Goal: Use online tool/utility: Utilize a website feature to perform a specific function

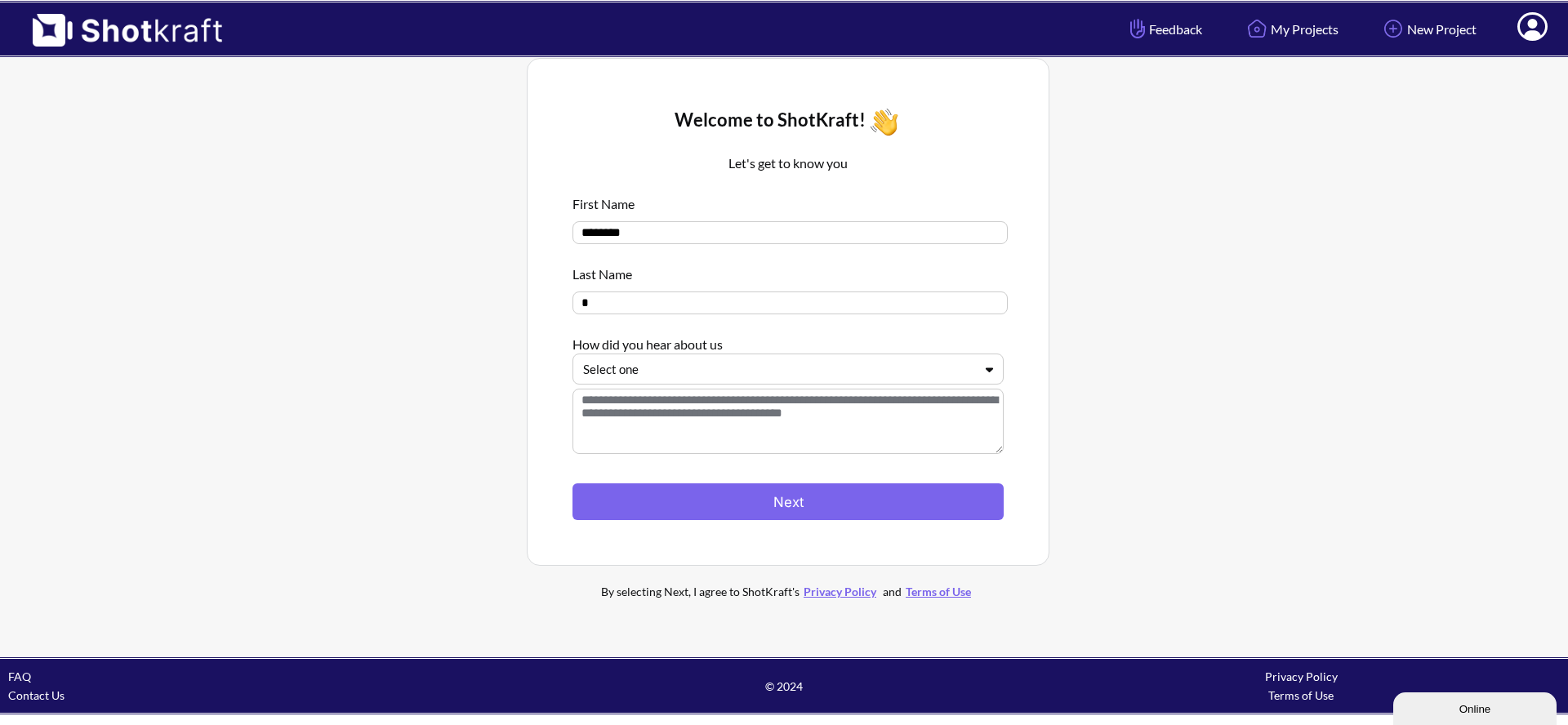
click at [697, 379] on div at bounding box center [777, 369] width 390 height 19
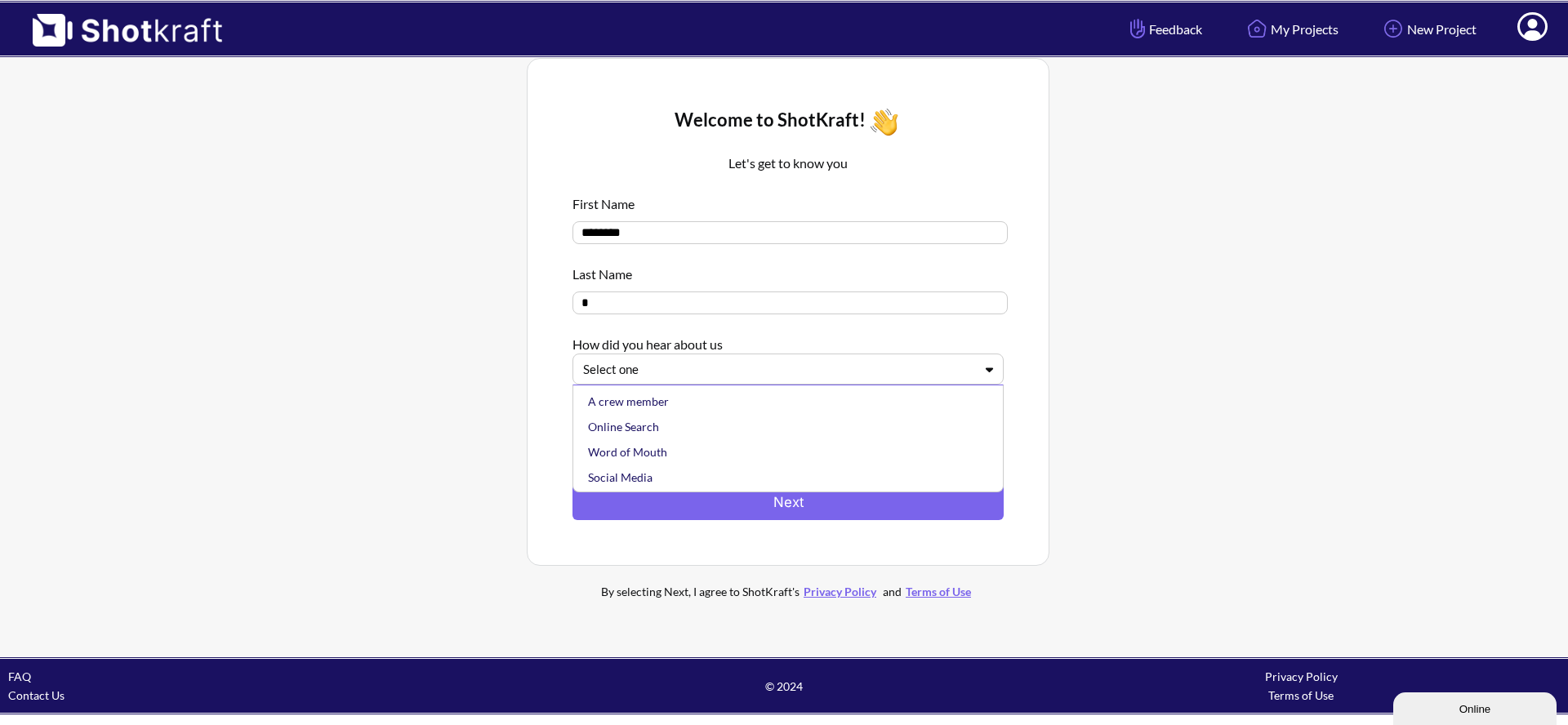
click at [672, 429] on div "Online Search" at bounding box center [792, 426] width 415 height 26
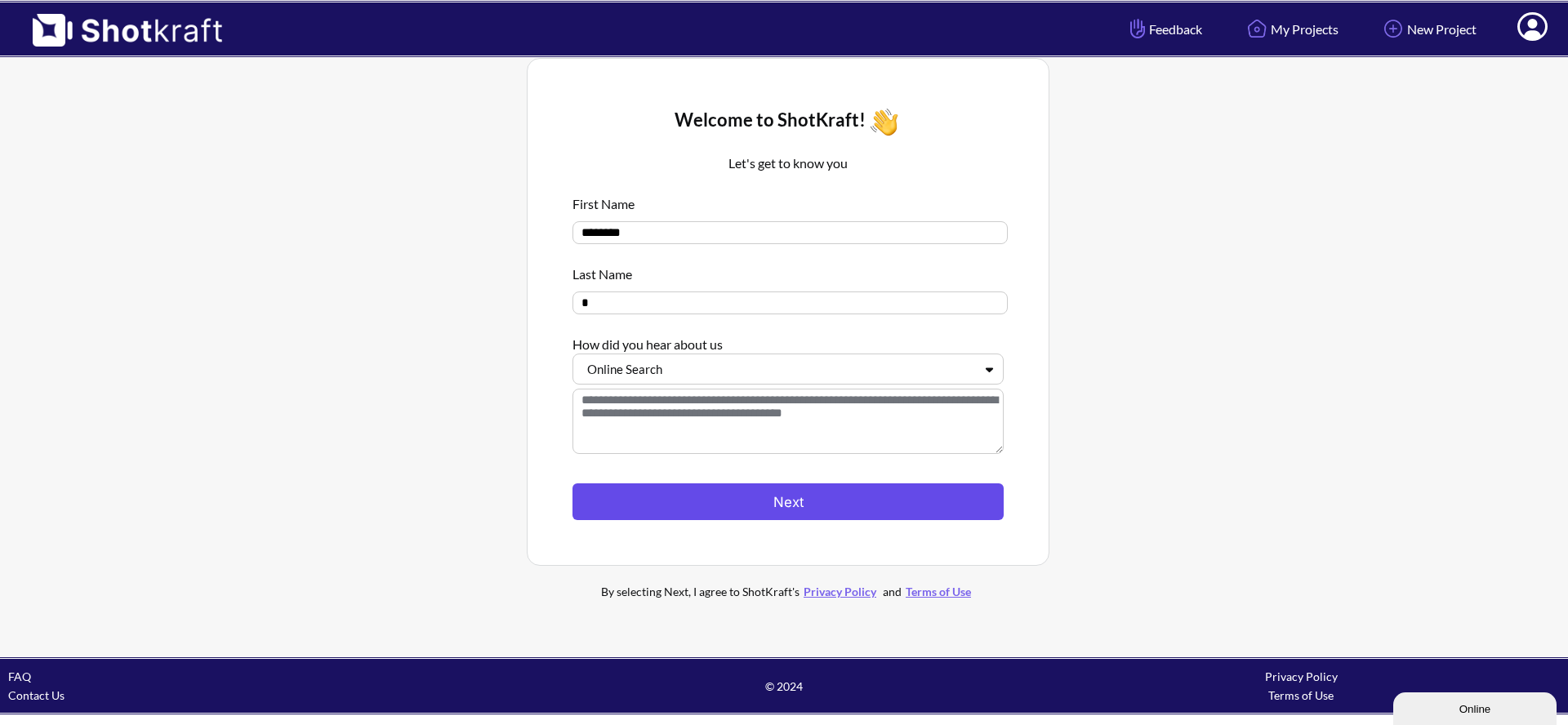
click at [722, 499] on button "Next" at bounding box center [788, 501] width 431 height 36
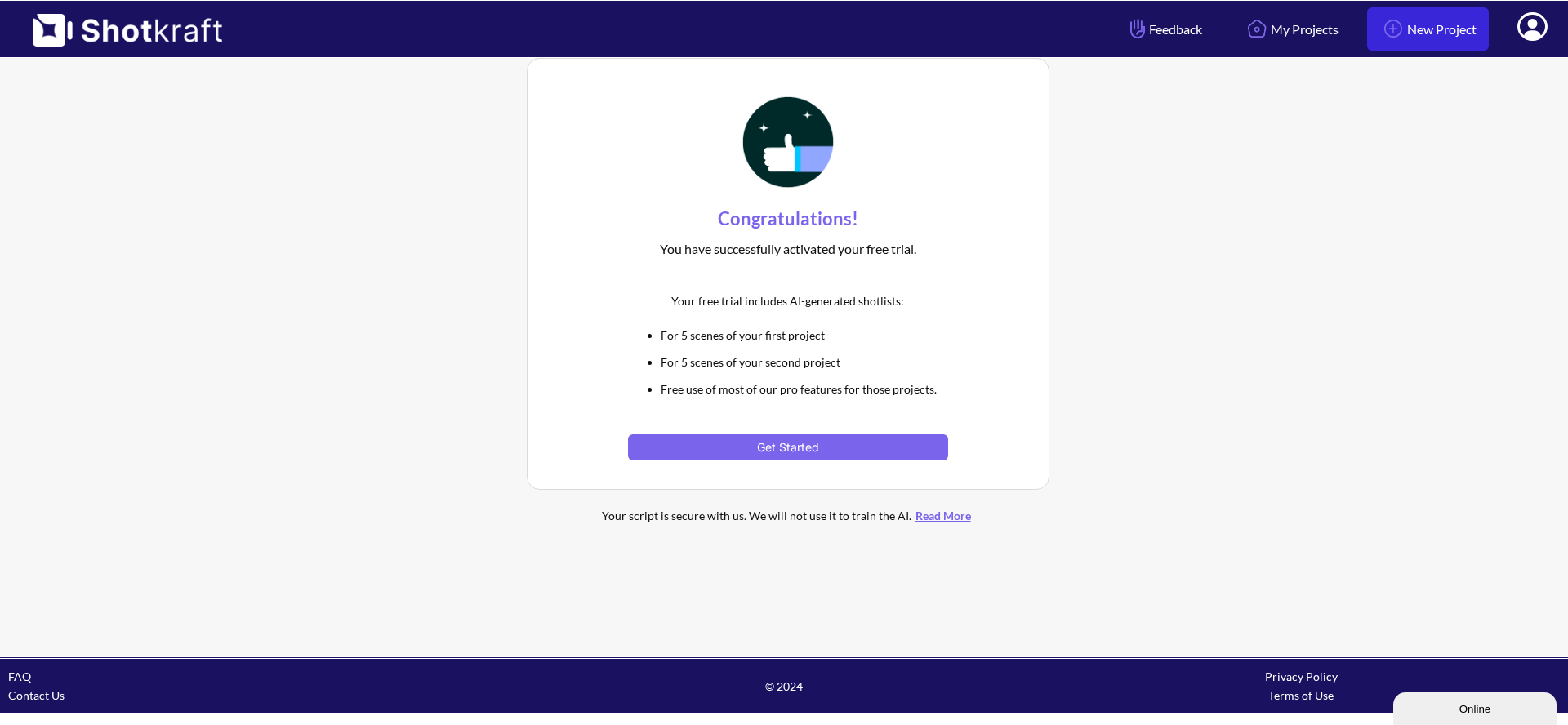
click at [1381, 31] on img at bounding box center [1393, 28] width 28 height 28
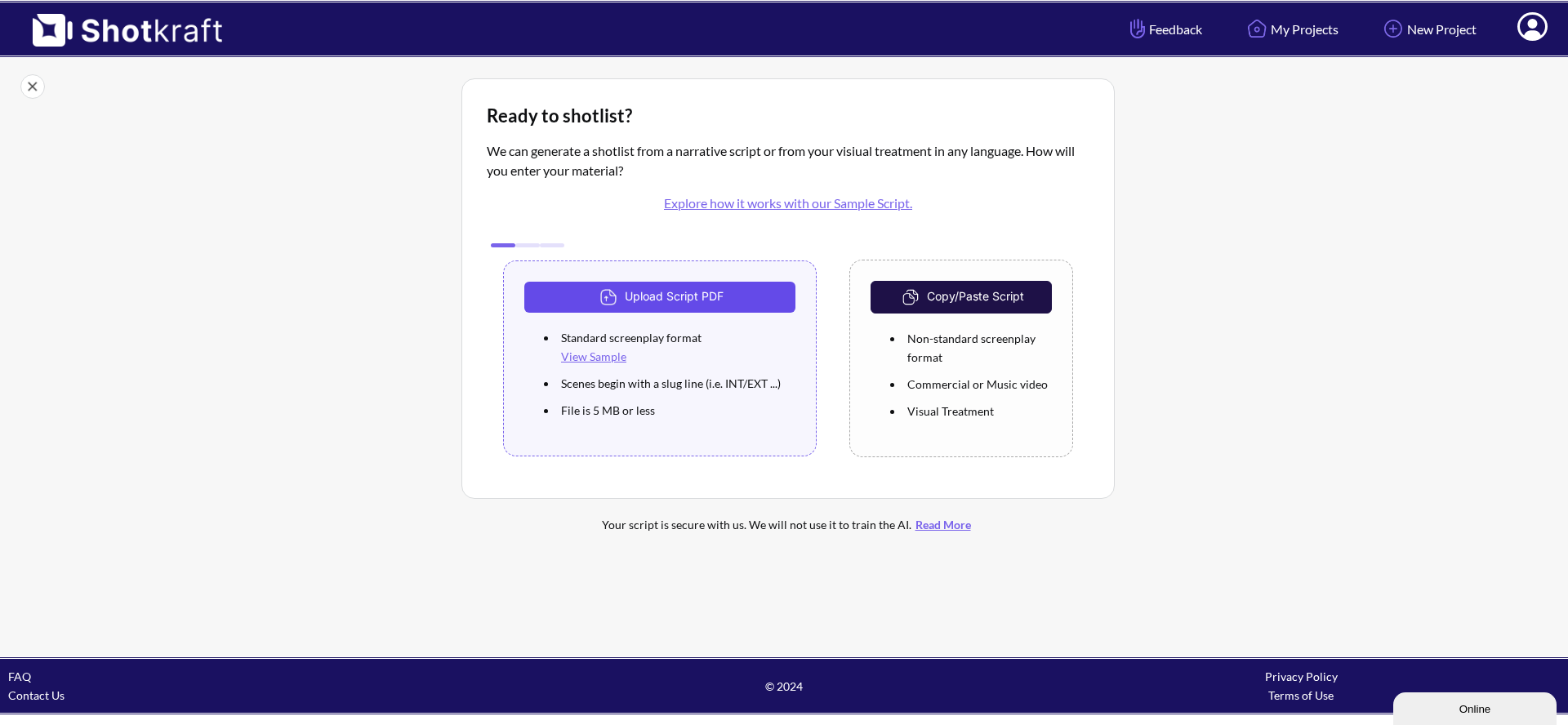
click at [637, 301] on button "Upload Script PDF" at bounding box center [660, 298] width 271 height 31
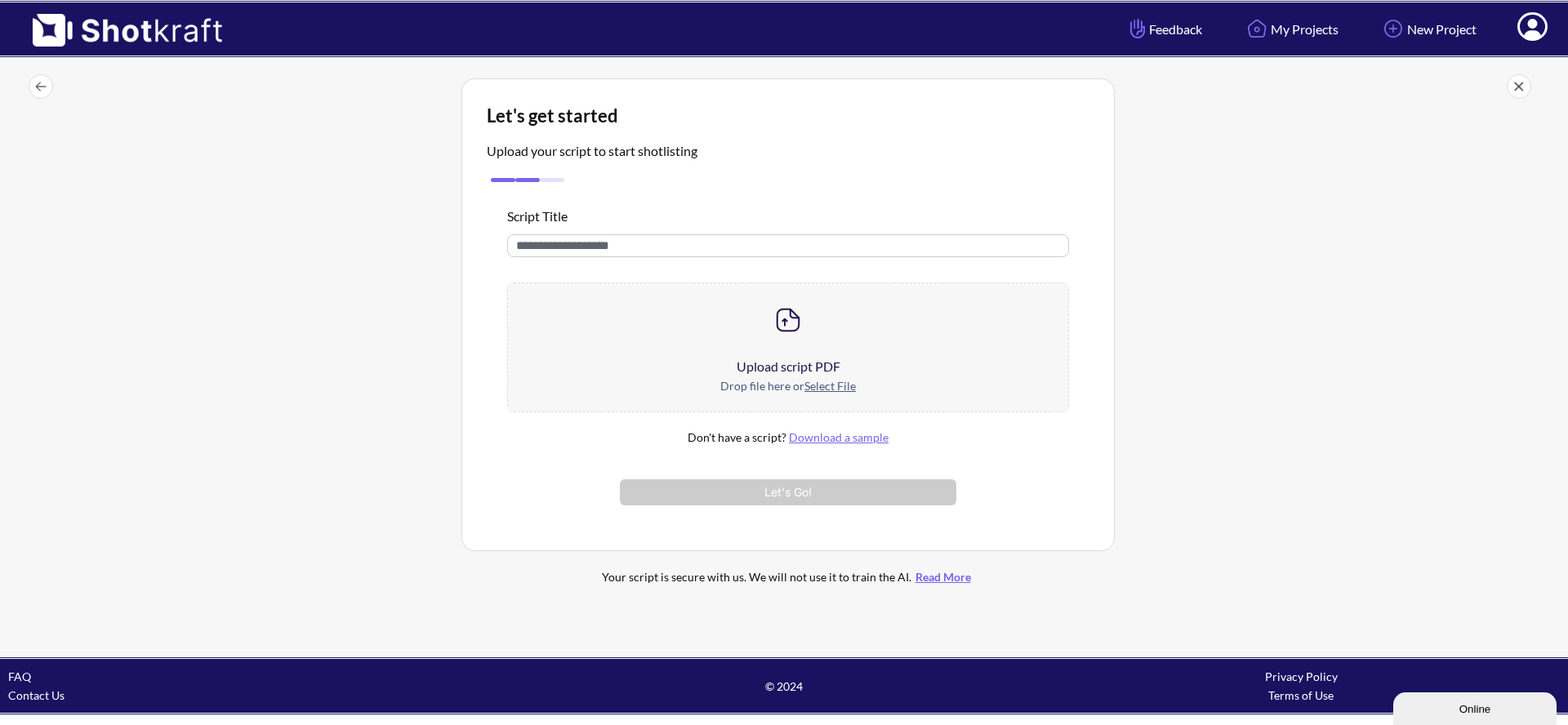
click at [677, 254] on input "text" at bounding box center [788, 246] width 562 height 23
type input "****"
click at [820, 386] on u "Select File" at bounding box center [830, 386] width 51 height 14
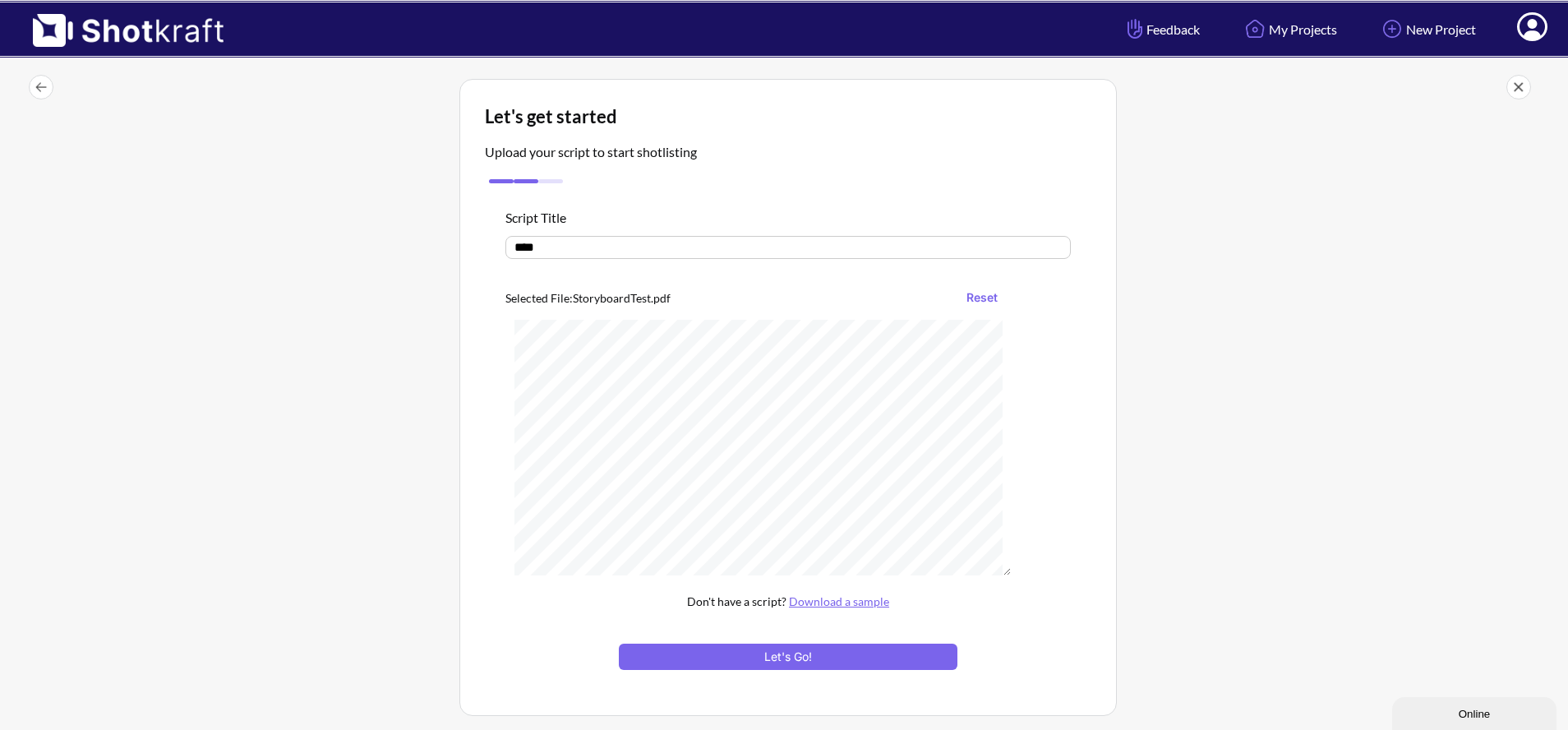
scroll to position [20, 0]
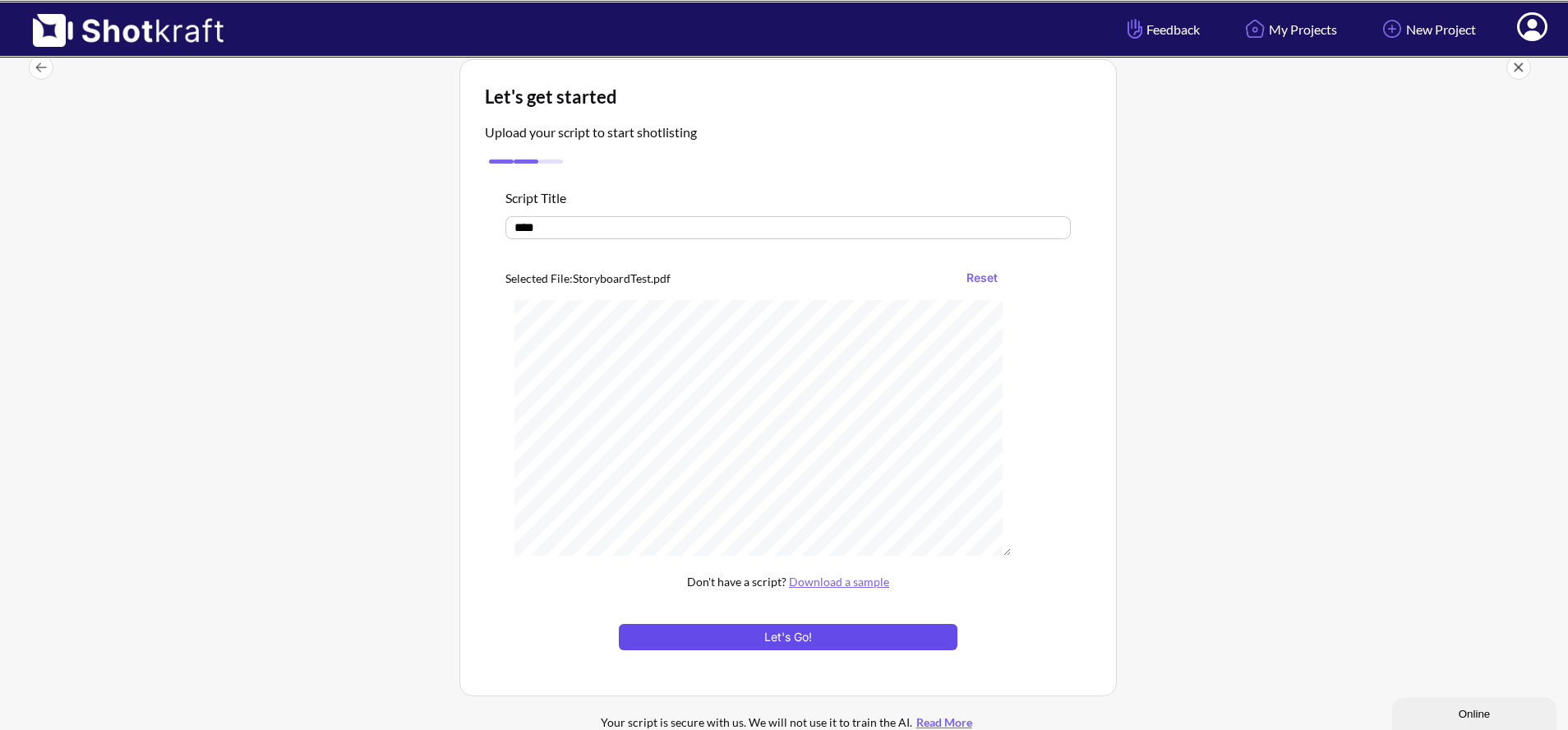
click at [874, 637] on button "Let's Go!" at bounding box center [788, 637] width 338 height 27
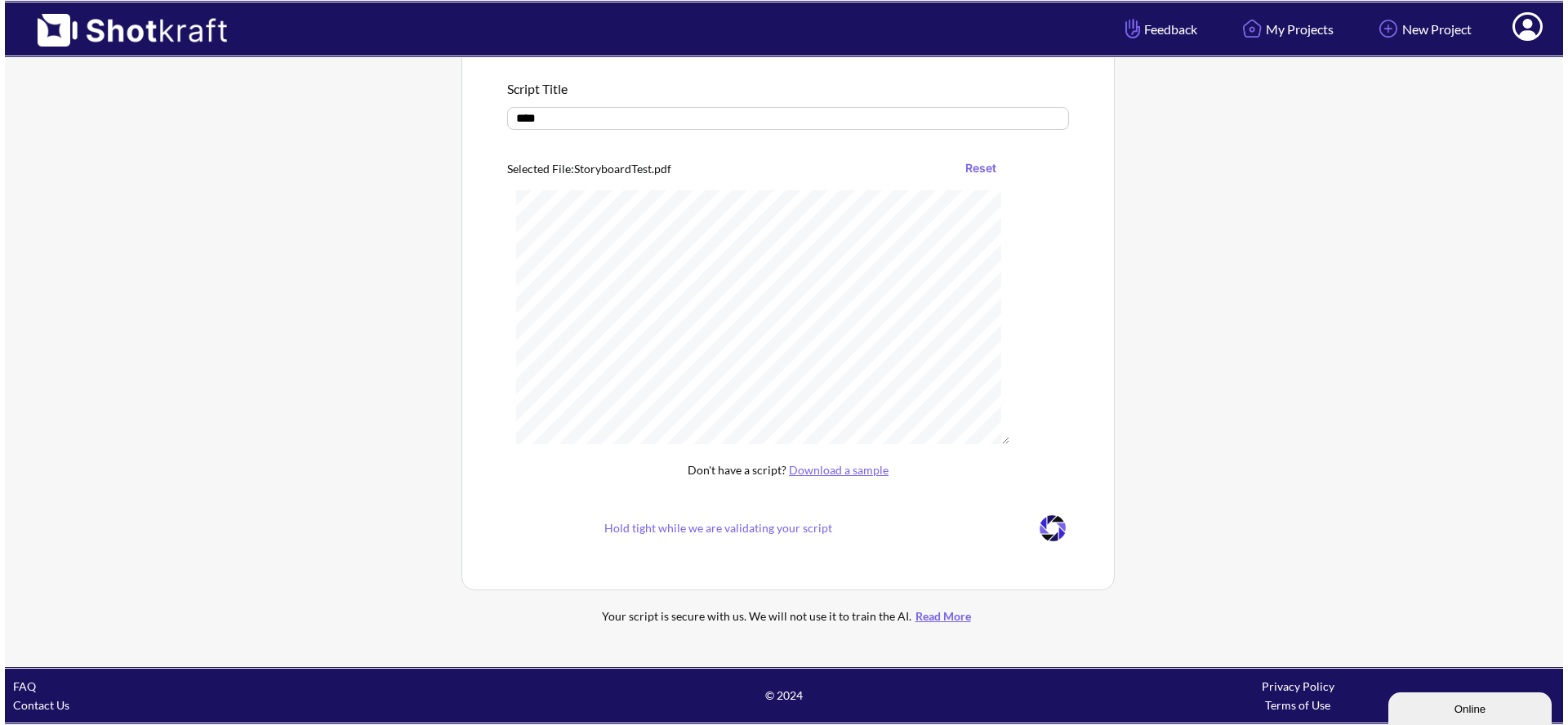
scroll to position [0, 0]
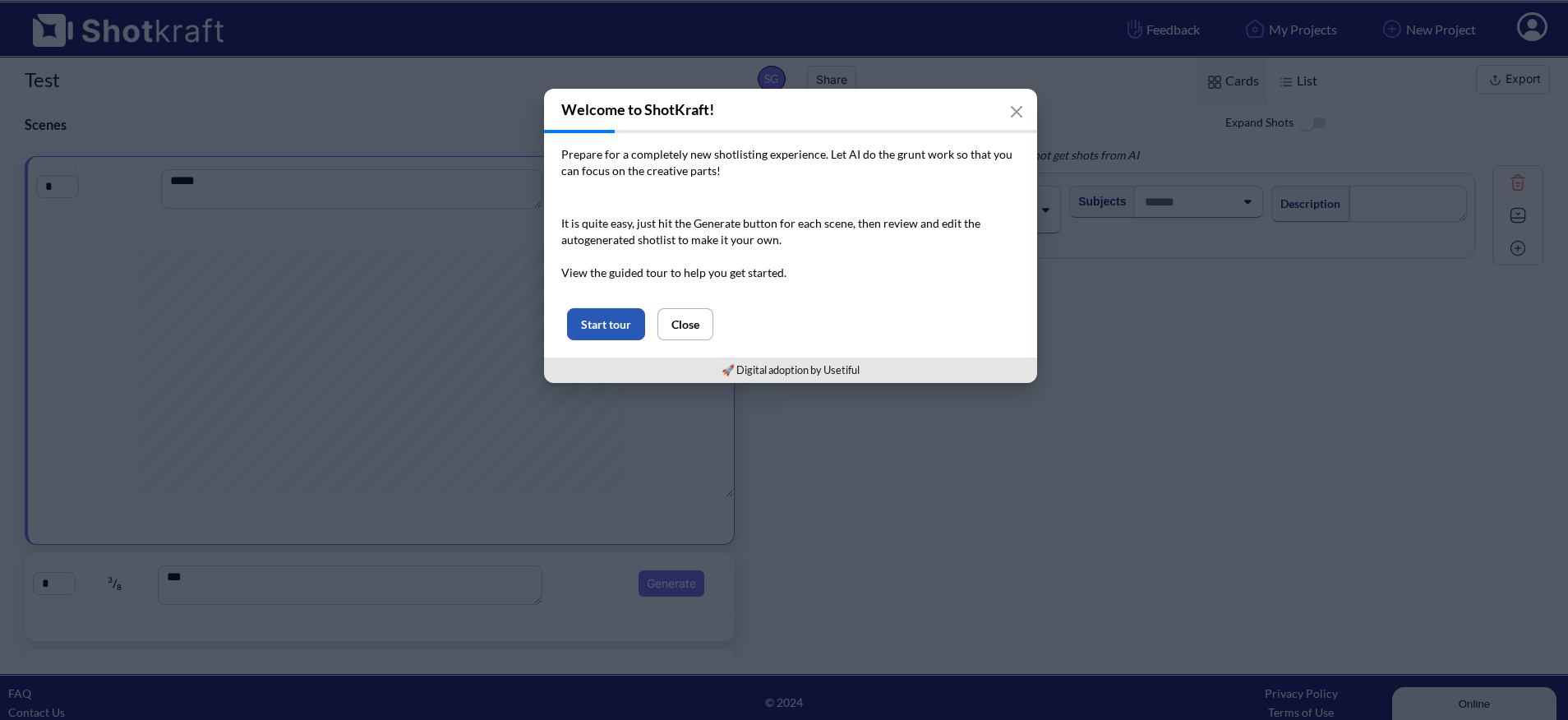
click at [619, 330] on button "Start tour" at bounding box center [605, 324] width 78 height 32
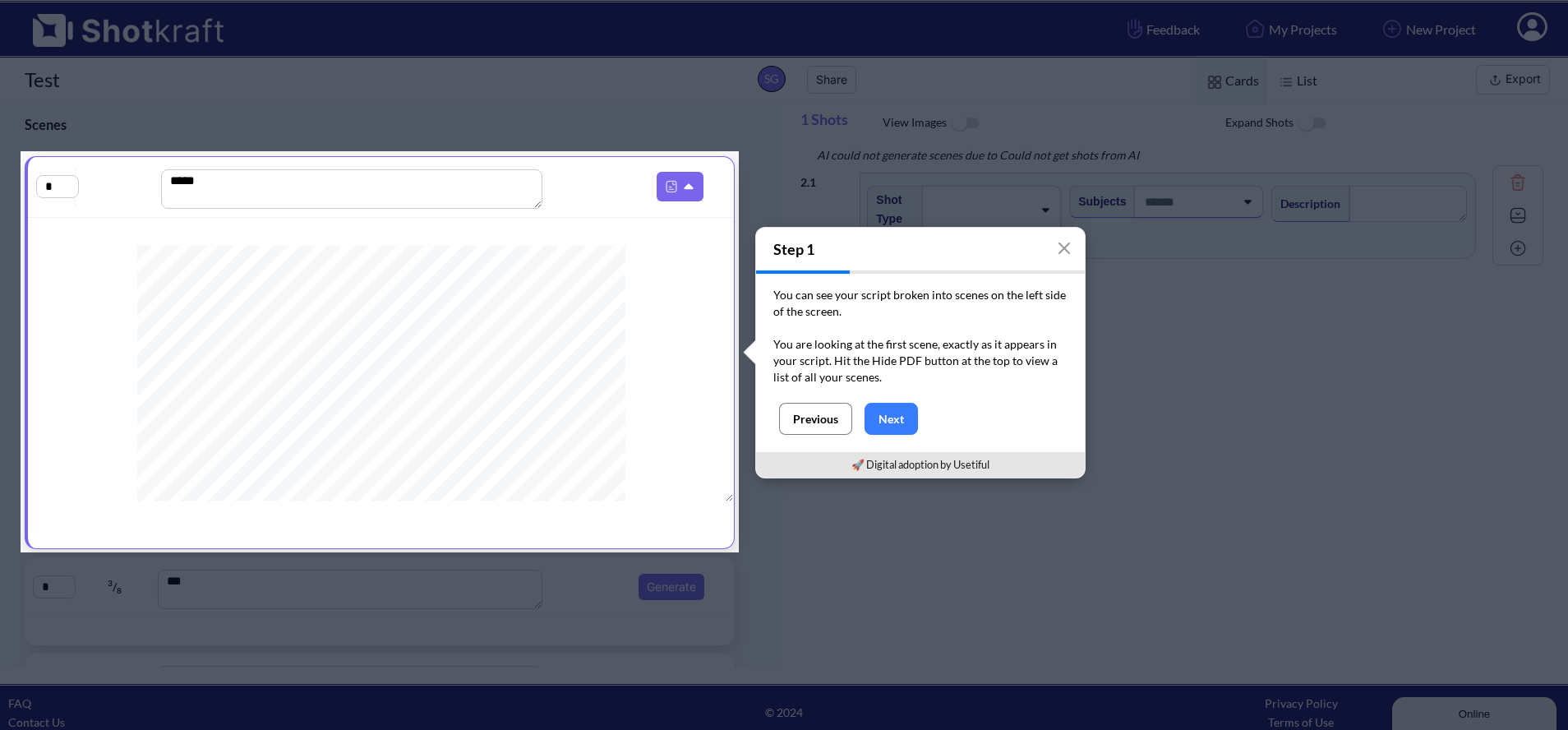
click at [812, 417] on button "Previous" at bounding box center [816, 418] width 73 height 32
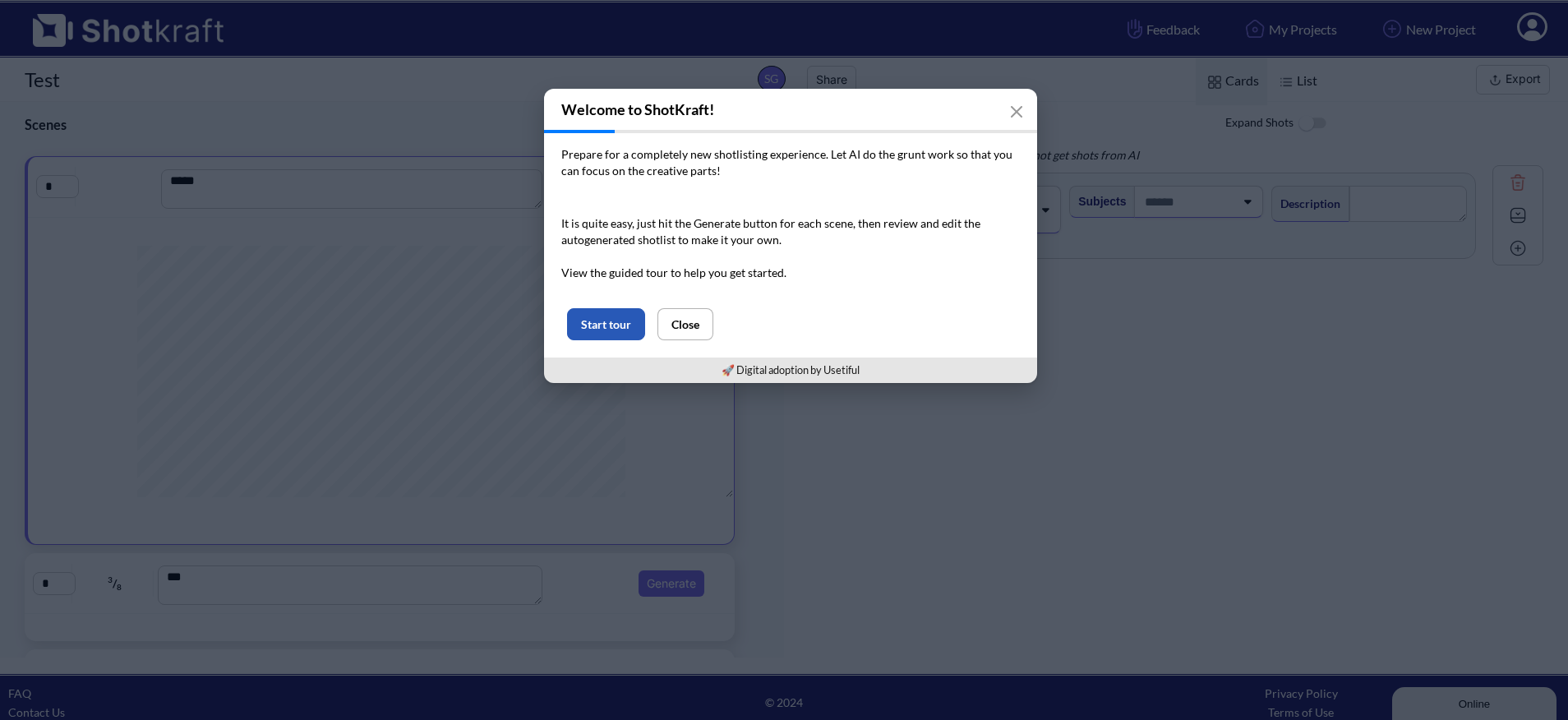
click at [623, 328] on button "Start tour" at bounding box center [605, 324] width 78 height 32
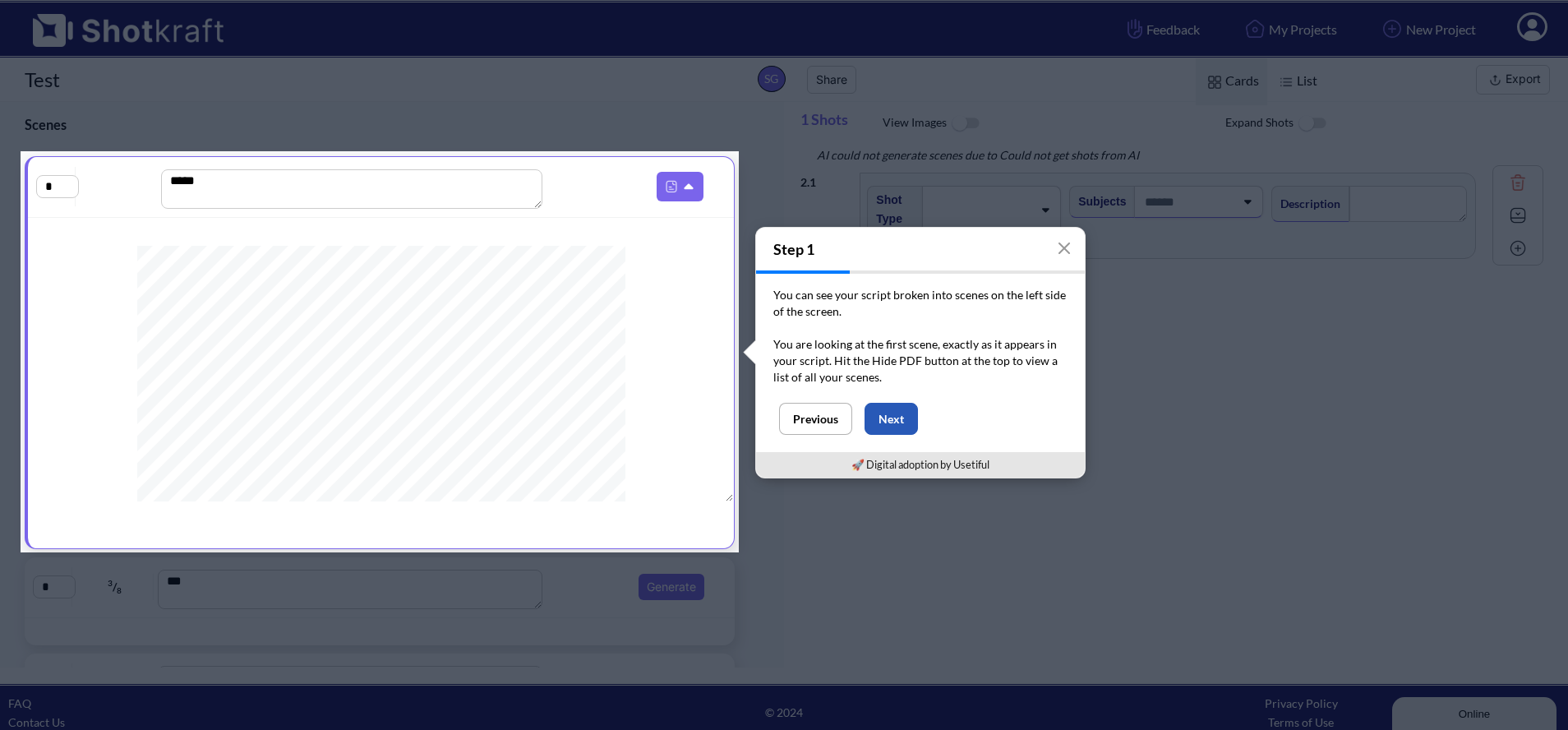
click at [893, 422] on button "Next" at bounding box center [891, 418] width 53 height 32
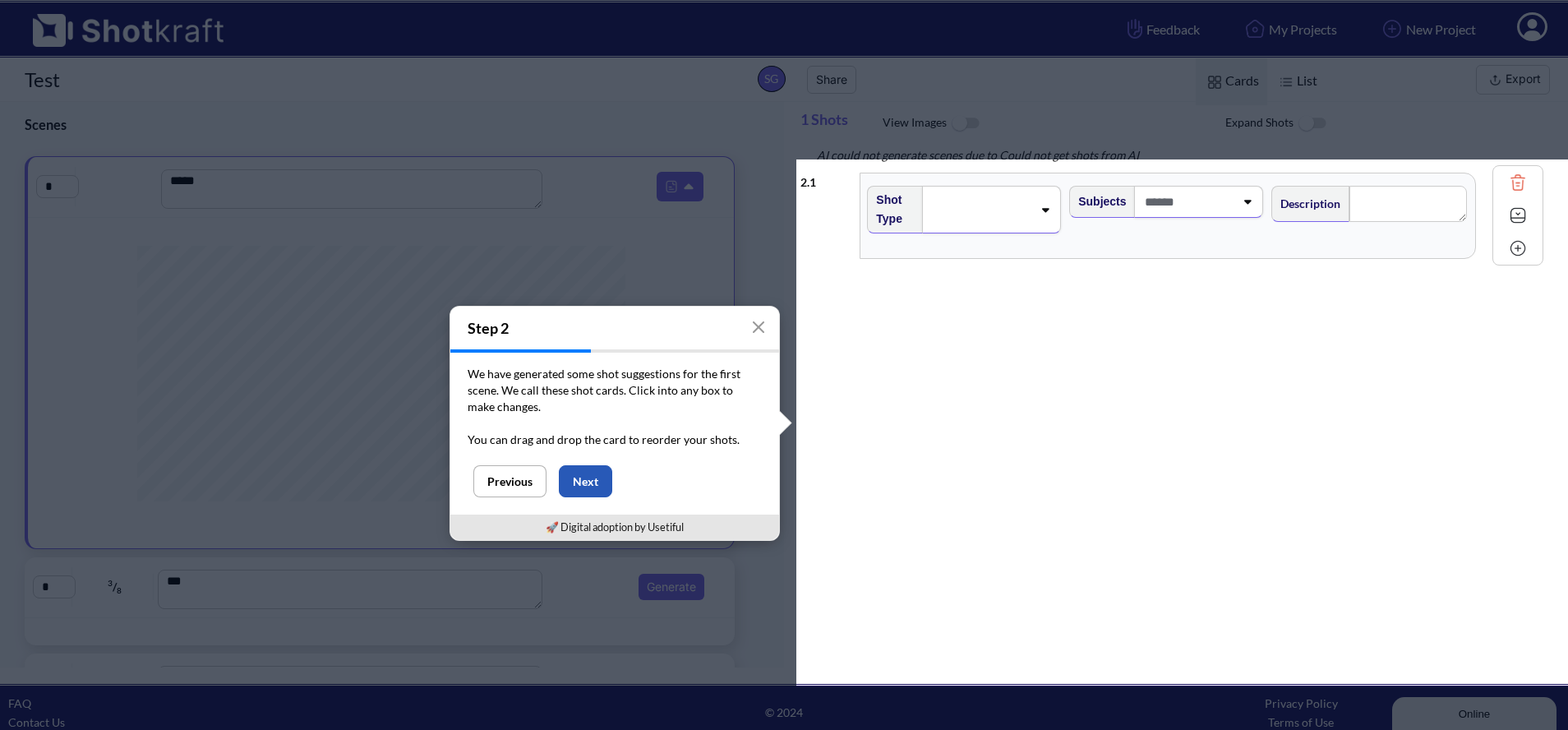
click at [595, 485] on button "Next" at bounding box center [585, 481] width 53 height 32
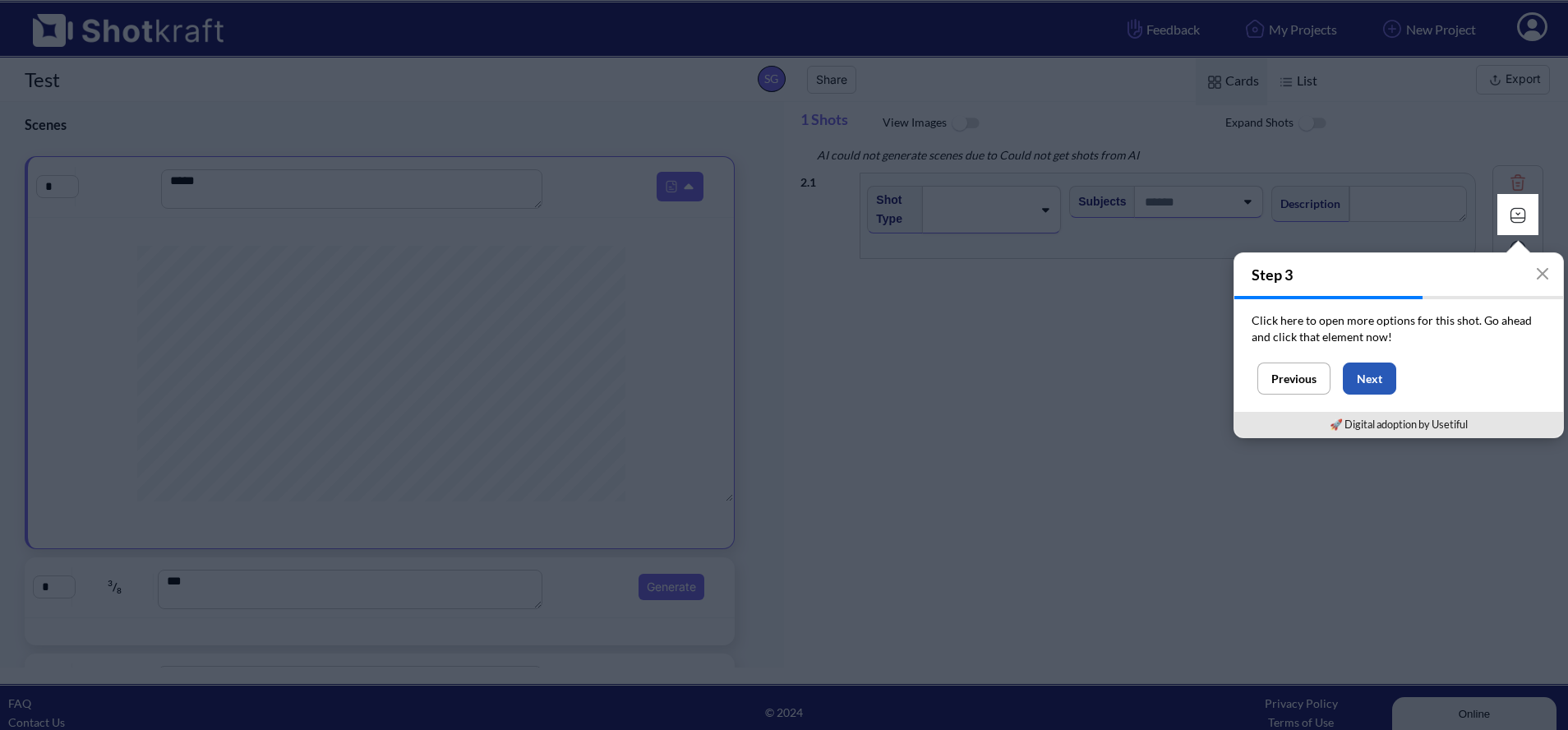
click at [1368, 378] on button "Next" at bounding box center [1369, 379] width 53 height 32
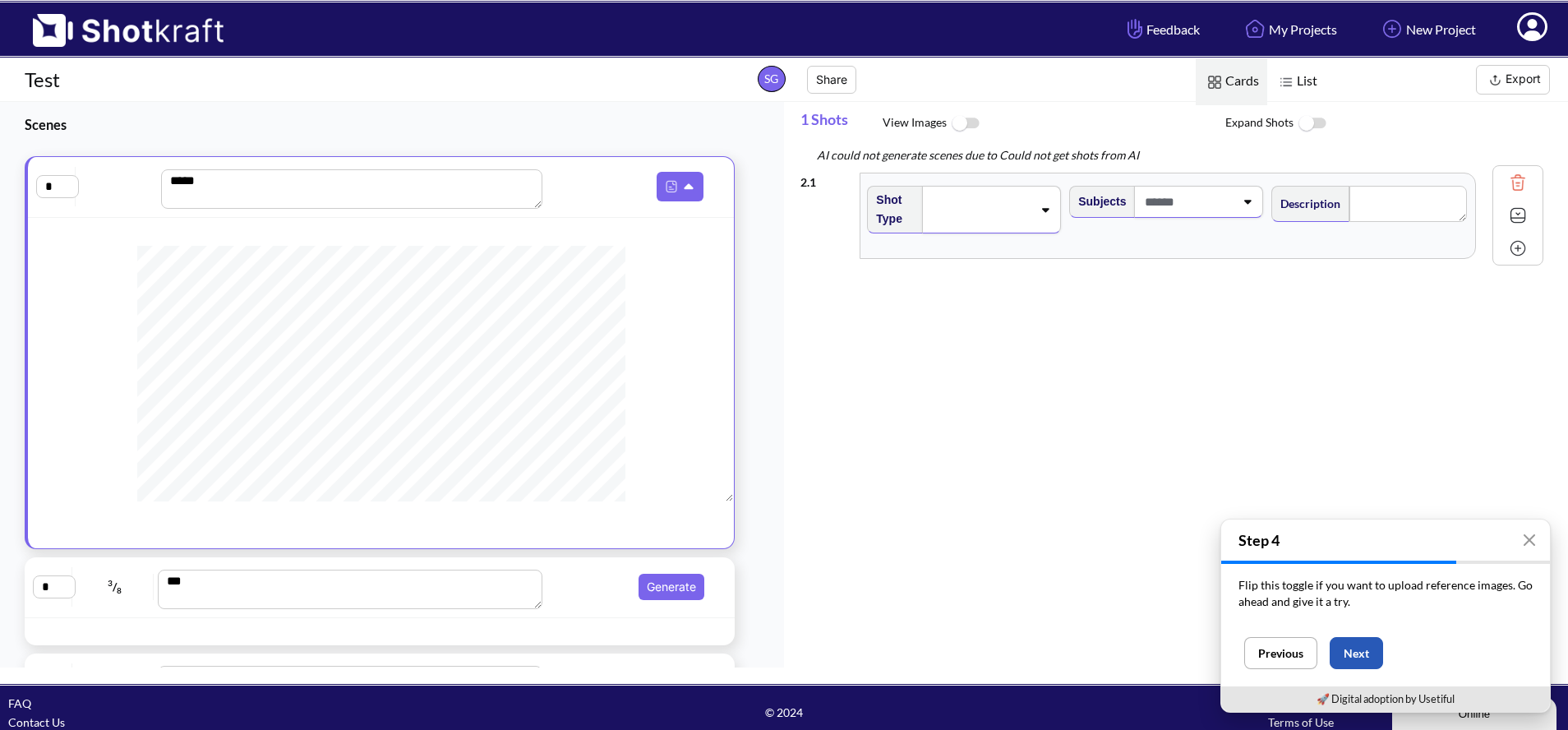
click at [1362, 651] on button "Next" at bounding box center [1356, 653] width 53 height 32
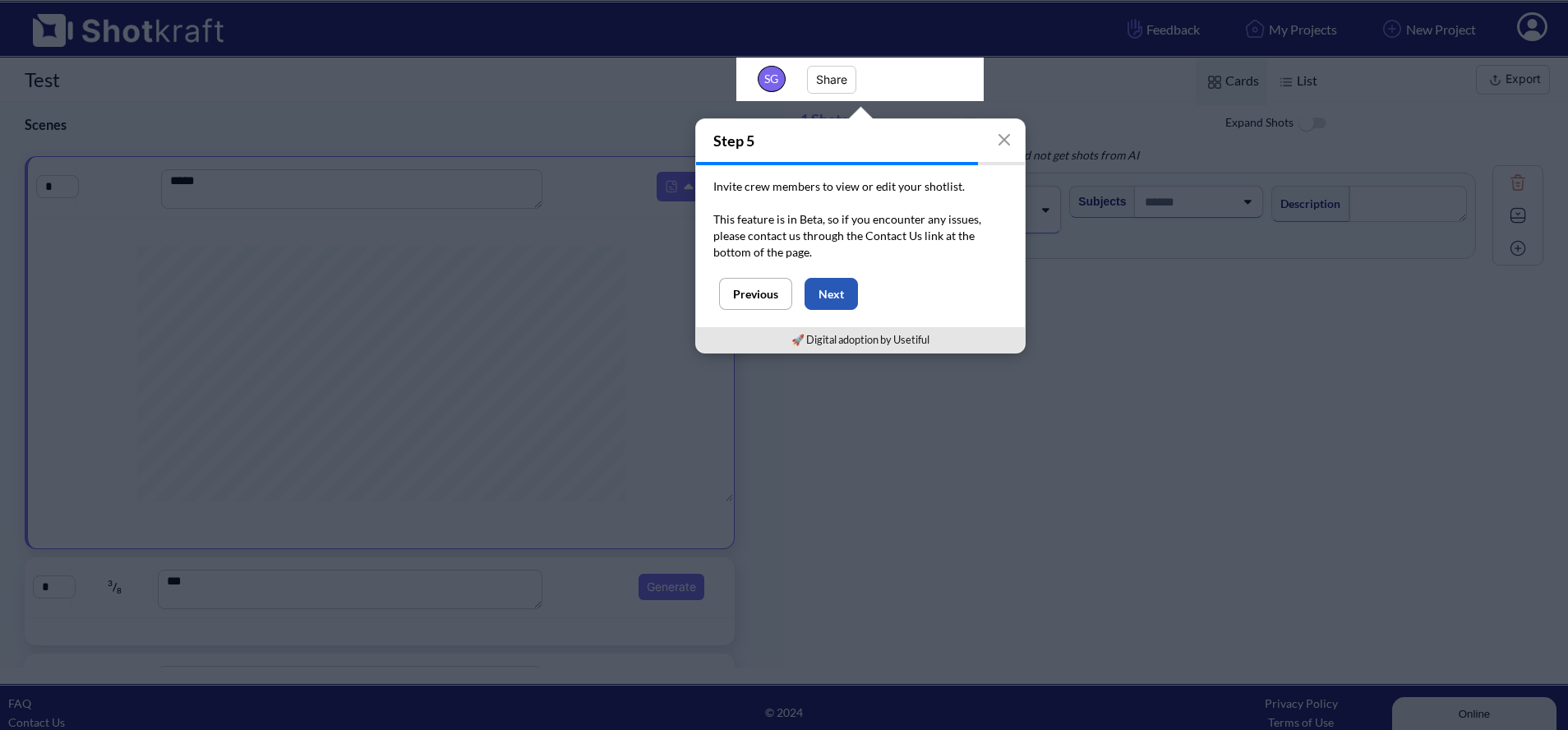
click at [828, 290] on button "Next" at bounding box center [831, 294] width 53 height 32
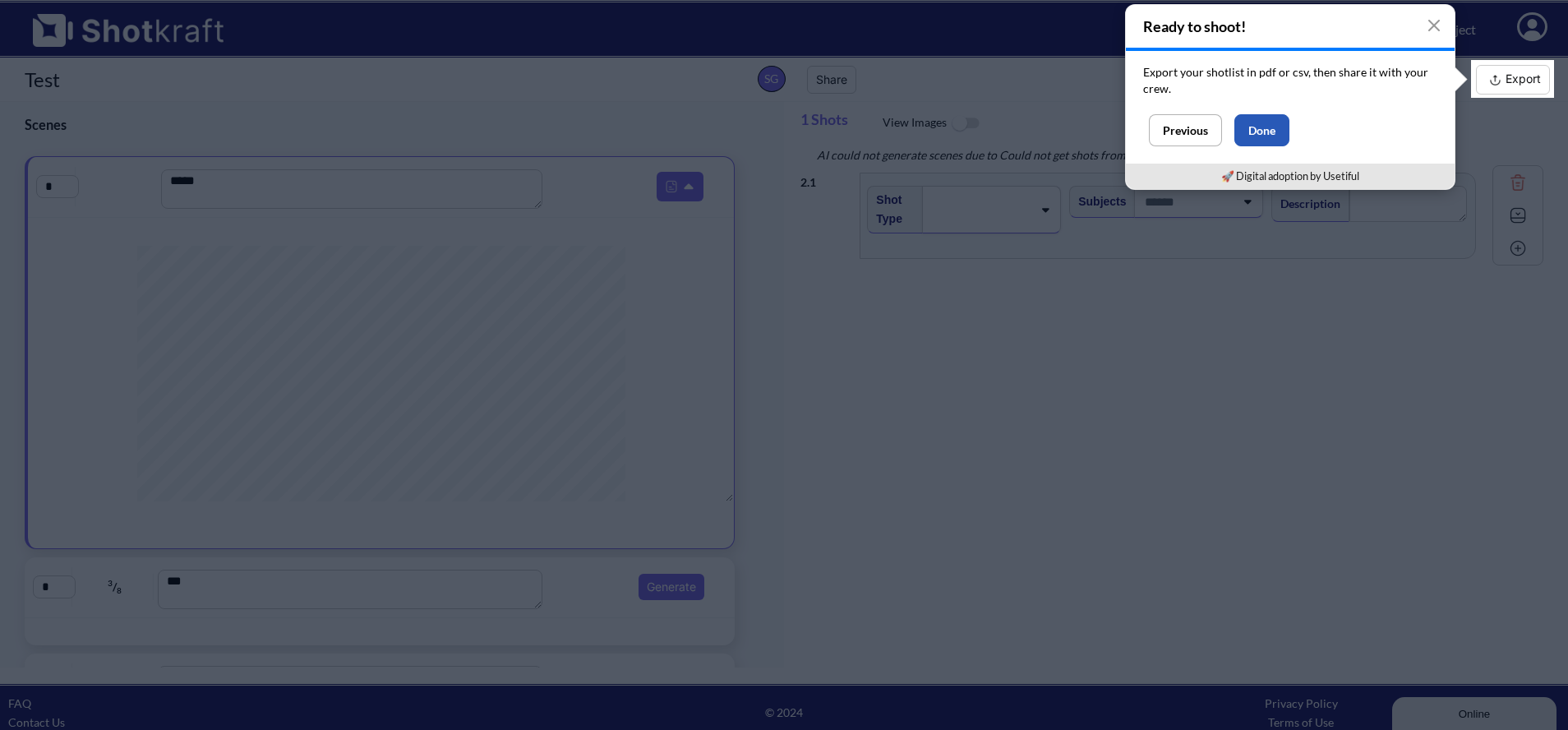
click at [1259, 127] on button "Done" at bounding box center [1262, 131] width 55 height 32
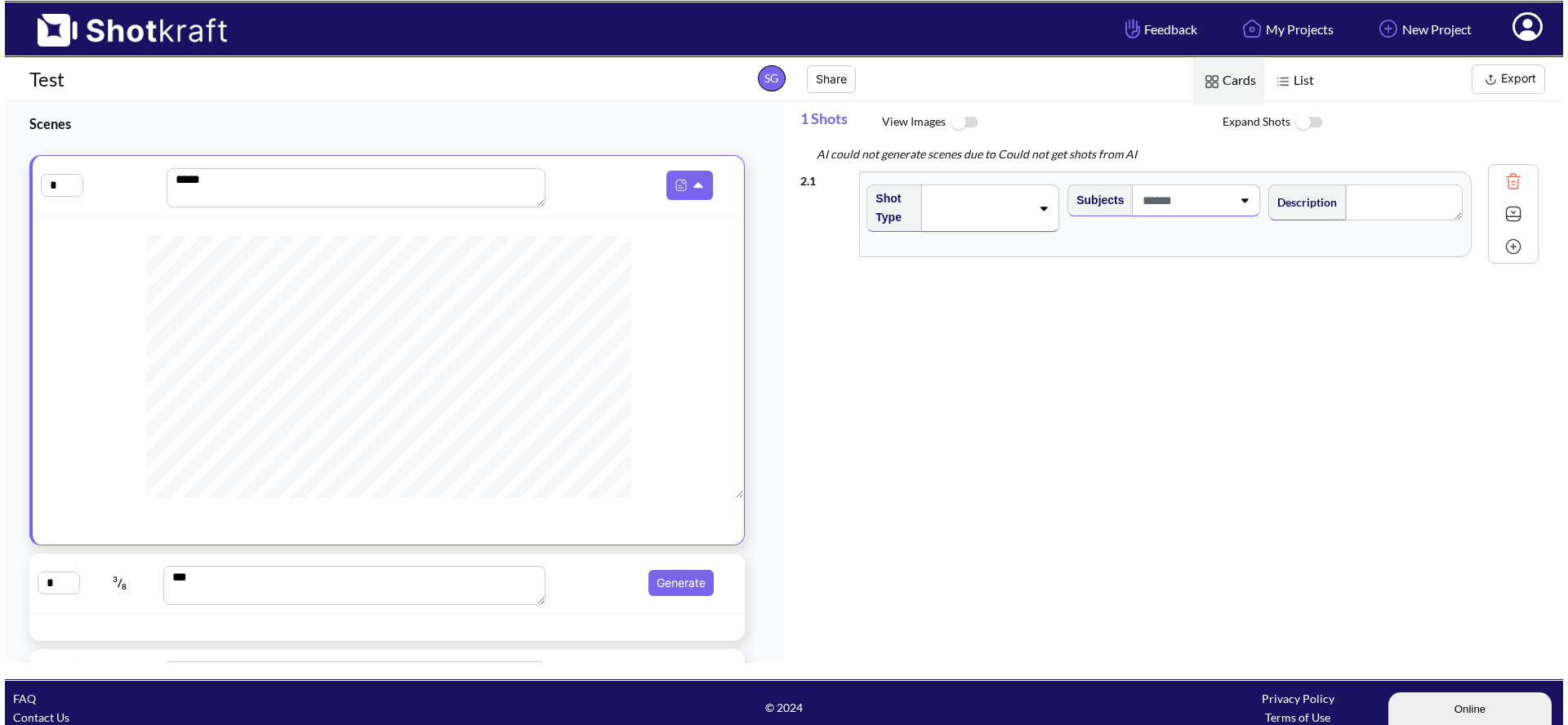
scroll to position [441, 0]
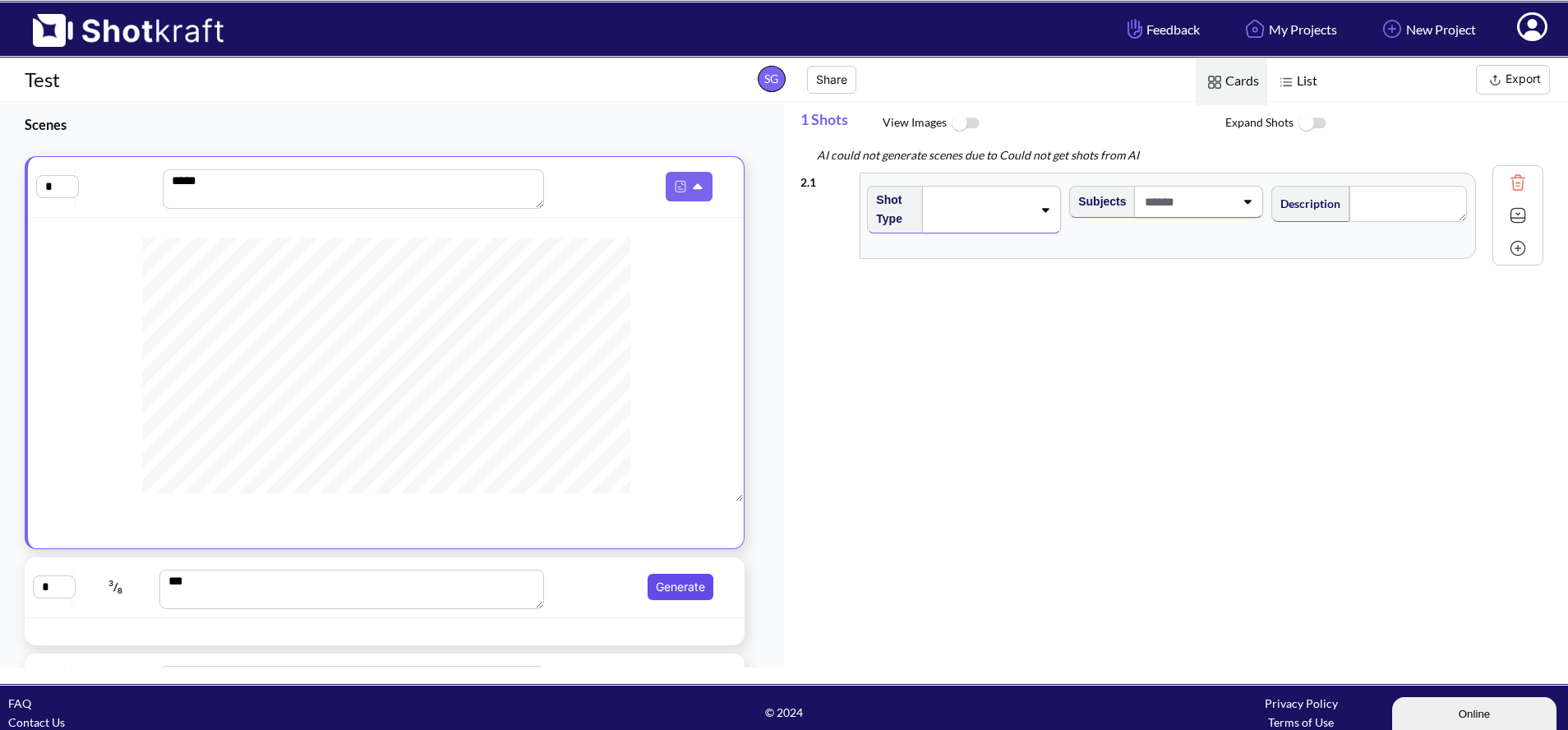
click at [674, 589] on button "Generate" at bounding box center [680, 587] width 65 height 27
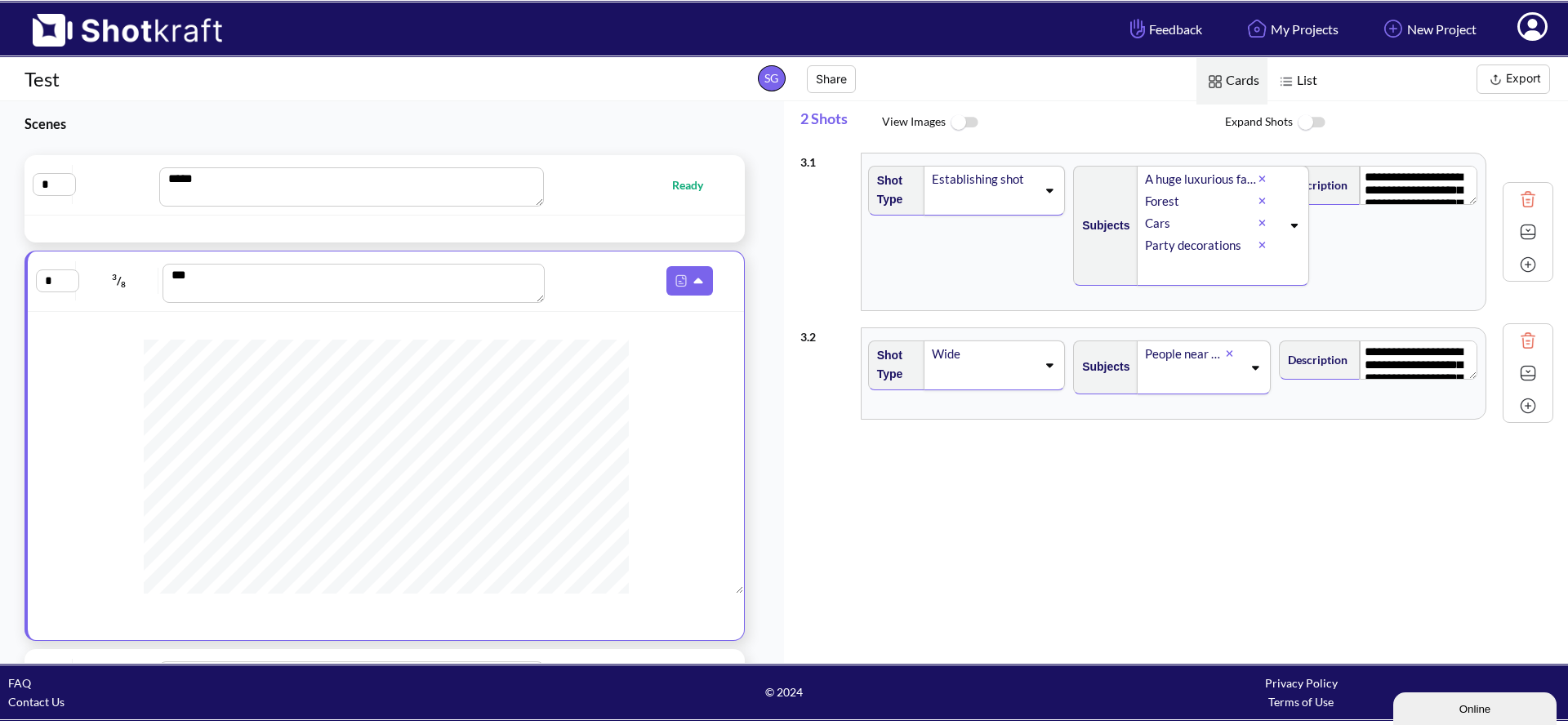
click at [1295, 225] on icon at bounding box center [1294, 226] width 22 height 12
click at [1322, 235] on div "**********" at bounding box center [1378, 231] width 205 height 148
click at [806, 173] on div "**********" at bounding box center [1177, 232] width 753 height 175
click at [1429, 707] on div "Online" at bounding box center [1474, 709] width 139 height 12
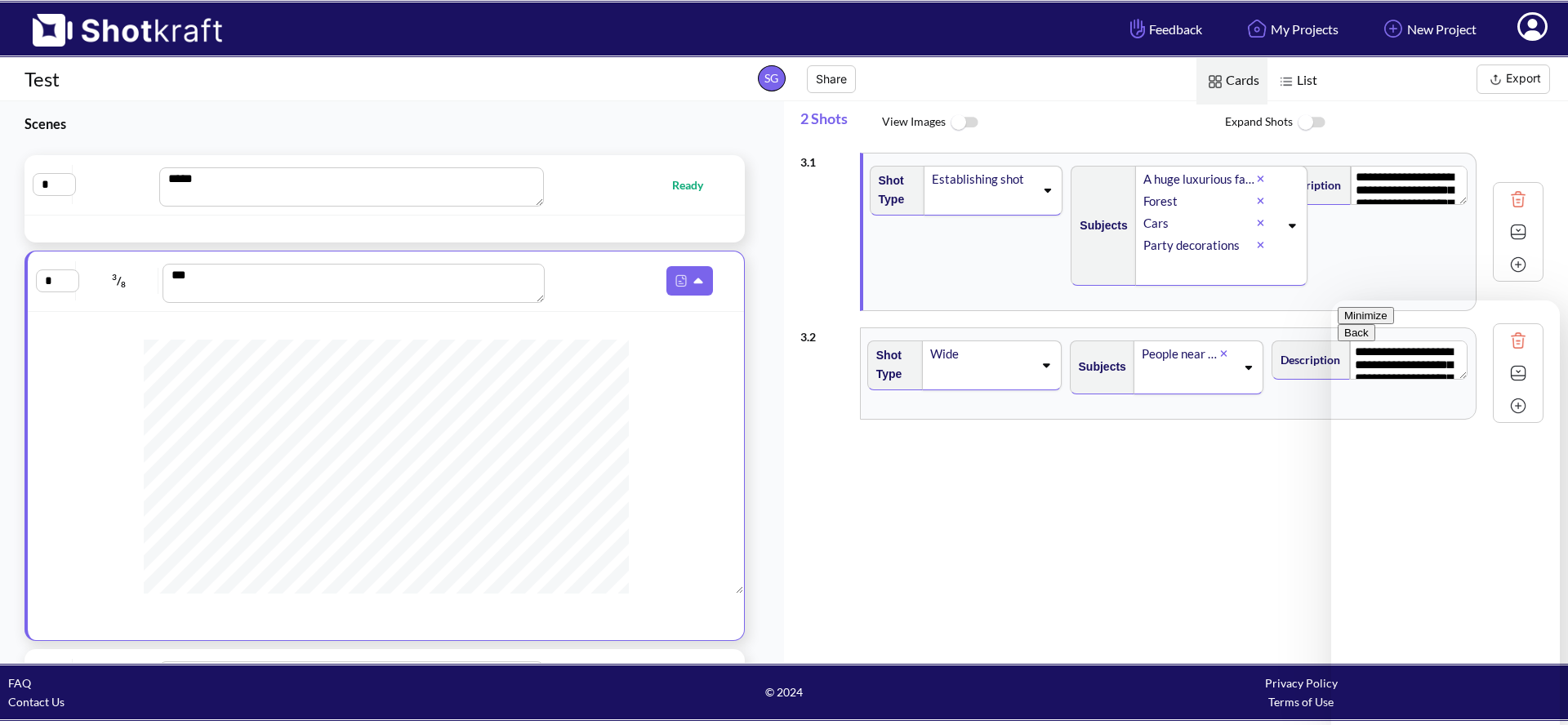
drag, startPoint x: 1536, startPoint y: 329, endPoint x: 1522, endPoint y: 337, distance: 16.1
click at [1394, 324] on button "Minimize" at bounding box center [1365, 315] width 56 height 17
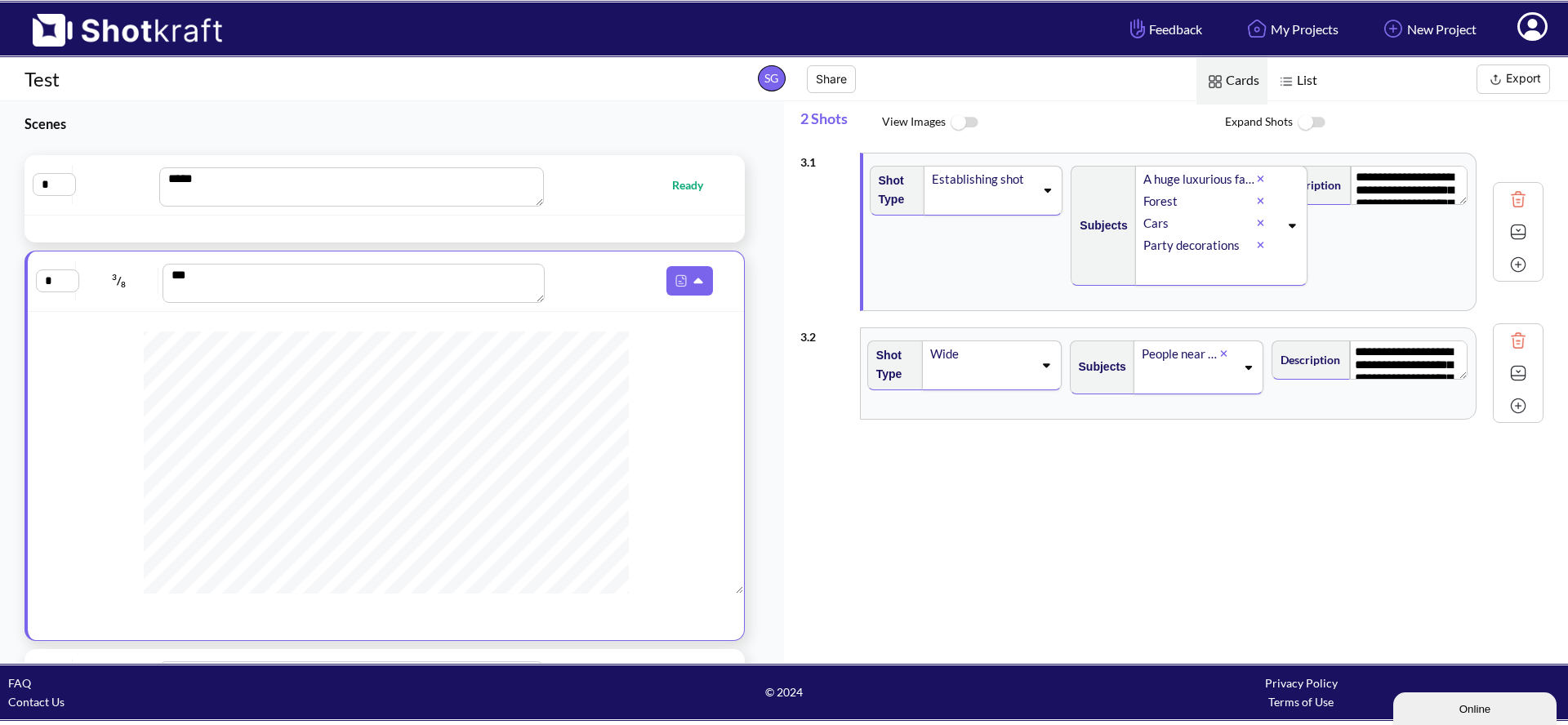
scroll to position [0, 0]
click at [1520, 235] on img at bounding box center [1528, 232] width 25 height 25
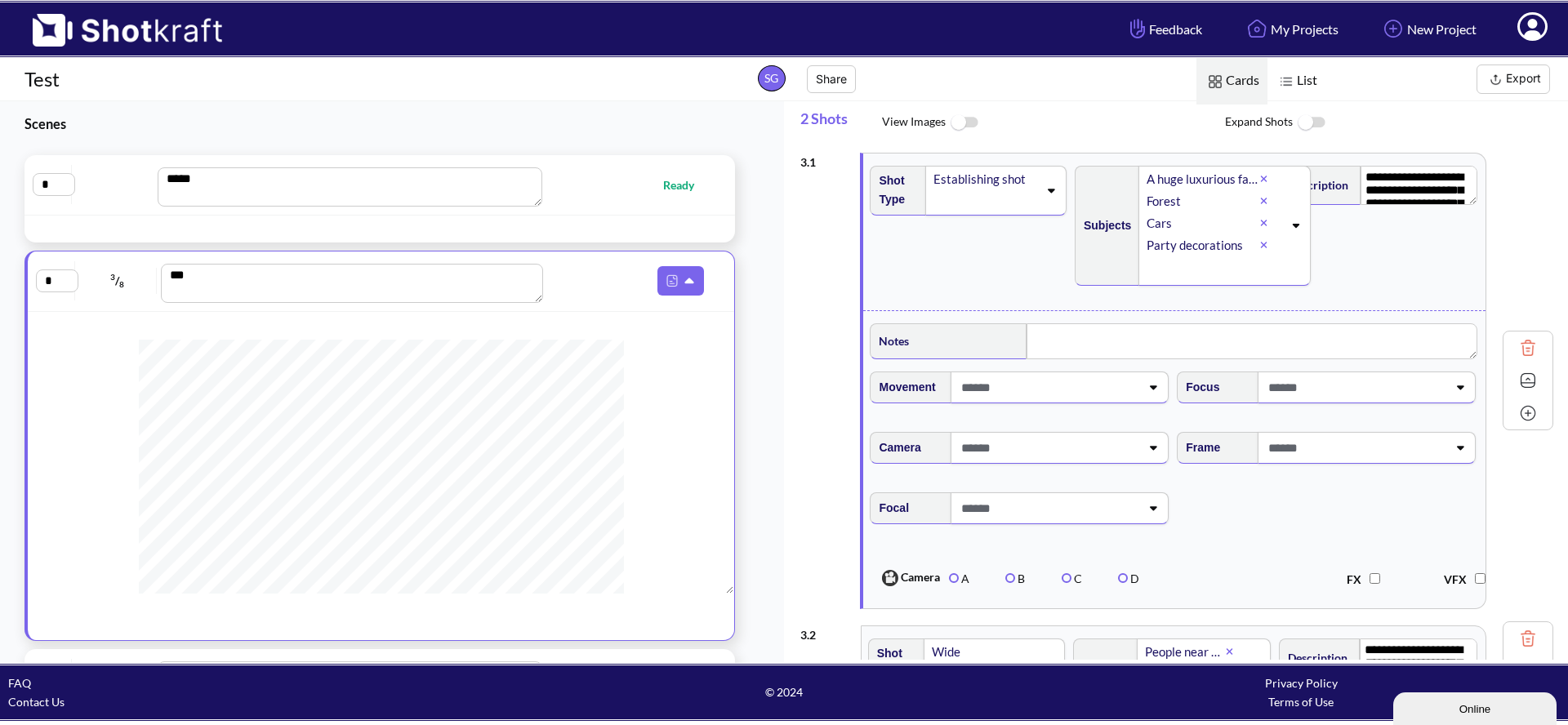
click at [1032, 189] on div "Establishing shot" at bounding box center [984, 179] width 106 height 22
click at [1391, 277] on div "**********" at bounding box center [1379, 231] width 205 height 148
click at [1362, 302] on div "**********" at bounding box center [1379, 231] width 205 height 148
click at [1150, 393] on icon at bounding box center [1152, 387] width 22 height 12
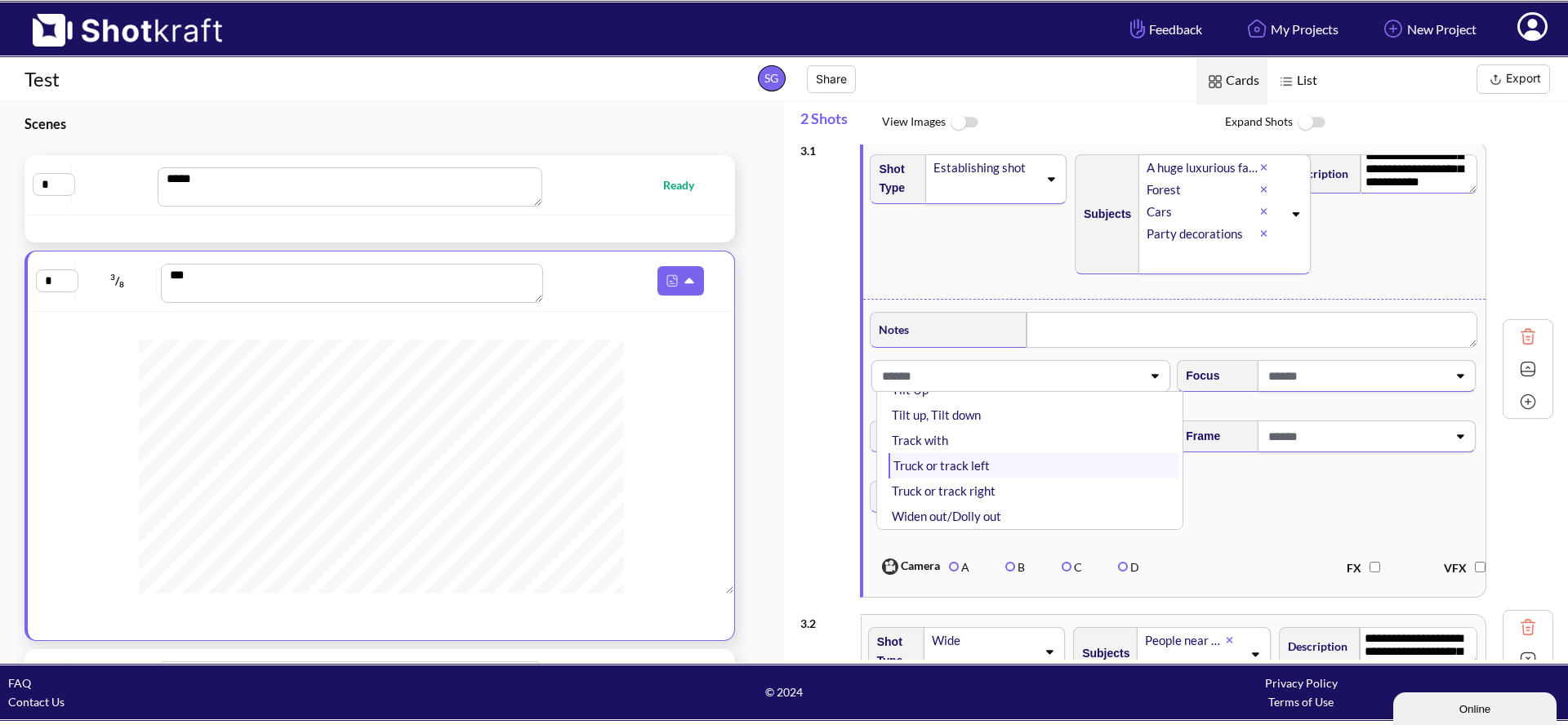
scroll to position [0, 0]
drag, startPoint x: 959, startPoint y: 417, endPoint x: 1042, endPoint y: 403, distance: 84.2
click at [960, 416] on li "Boom Up" at bounding box center [1034, 420] width 291 height 26
click at [1331, 384] on span at bounding box center [1356, 375] width 183 height 27
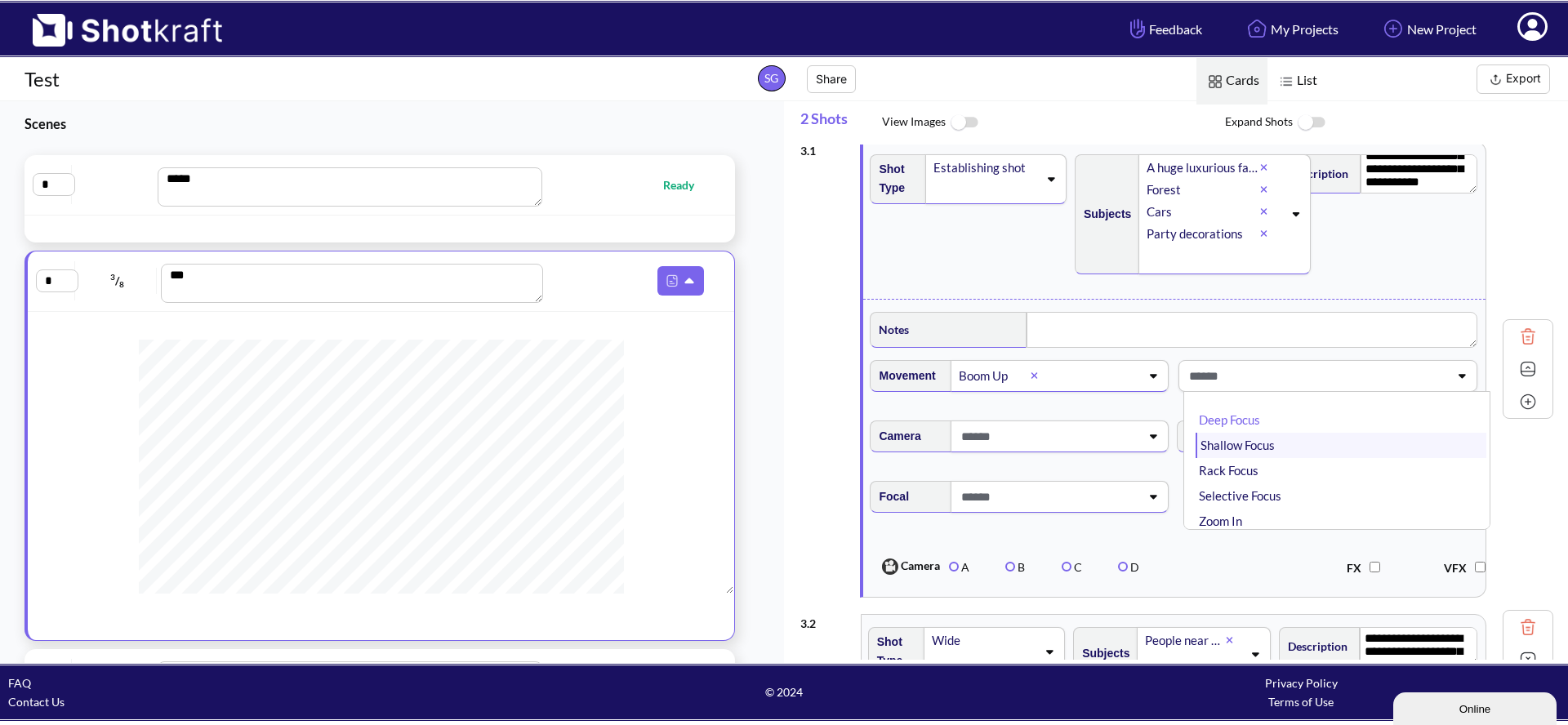
click at [1212, 441] on li "Shallow Focus" at bounding box center [1341, 446] width 291 height 26
click at [1090, 442] on span at bounding box center [1048, 436] width 183 height 27
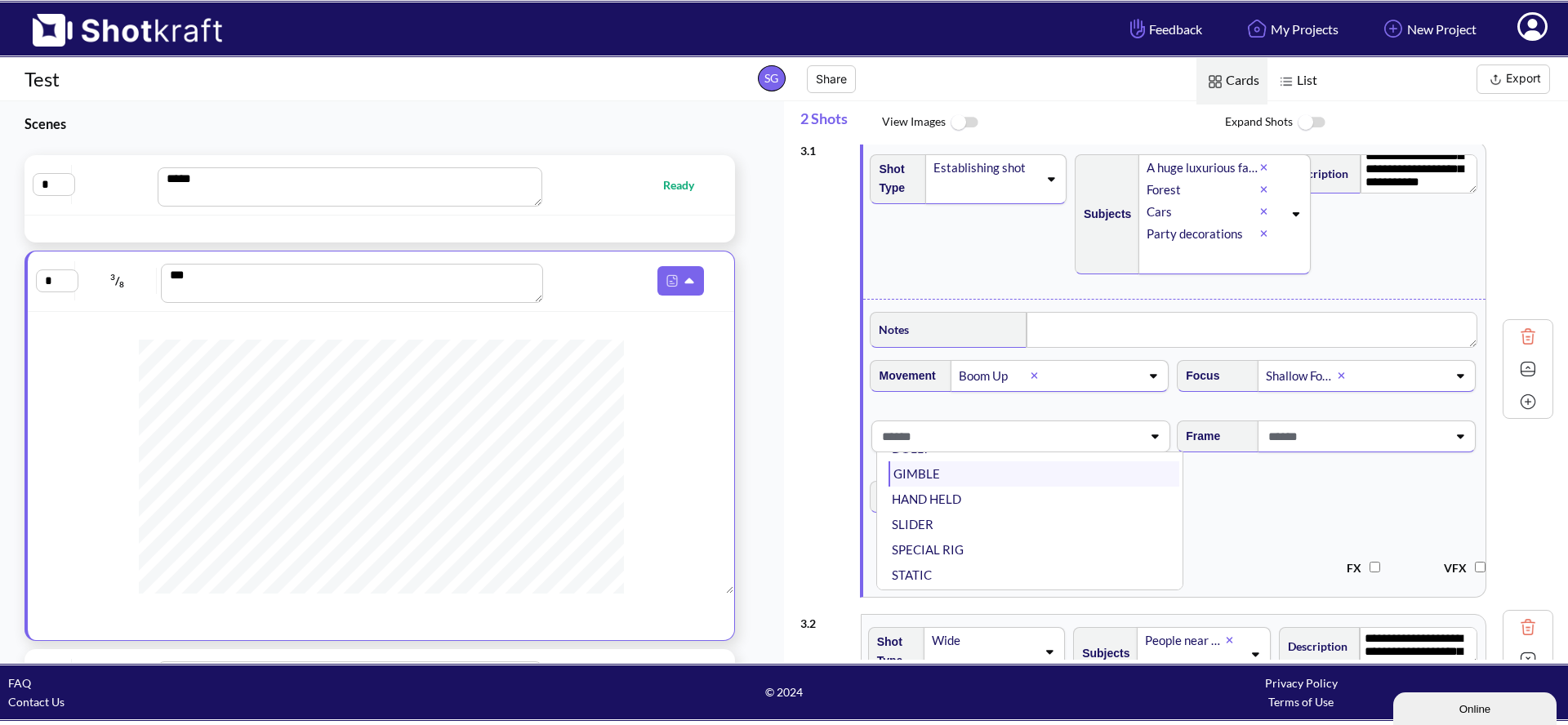
scroll to position [132, 0]
click at [1317, 499] on span "Focal" at bounding box center [1174, 507] width 614 height 69
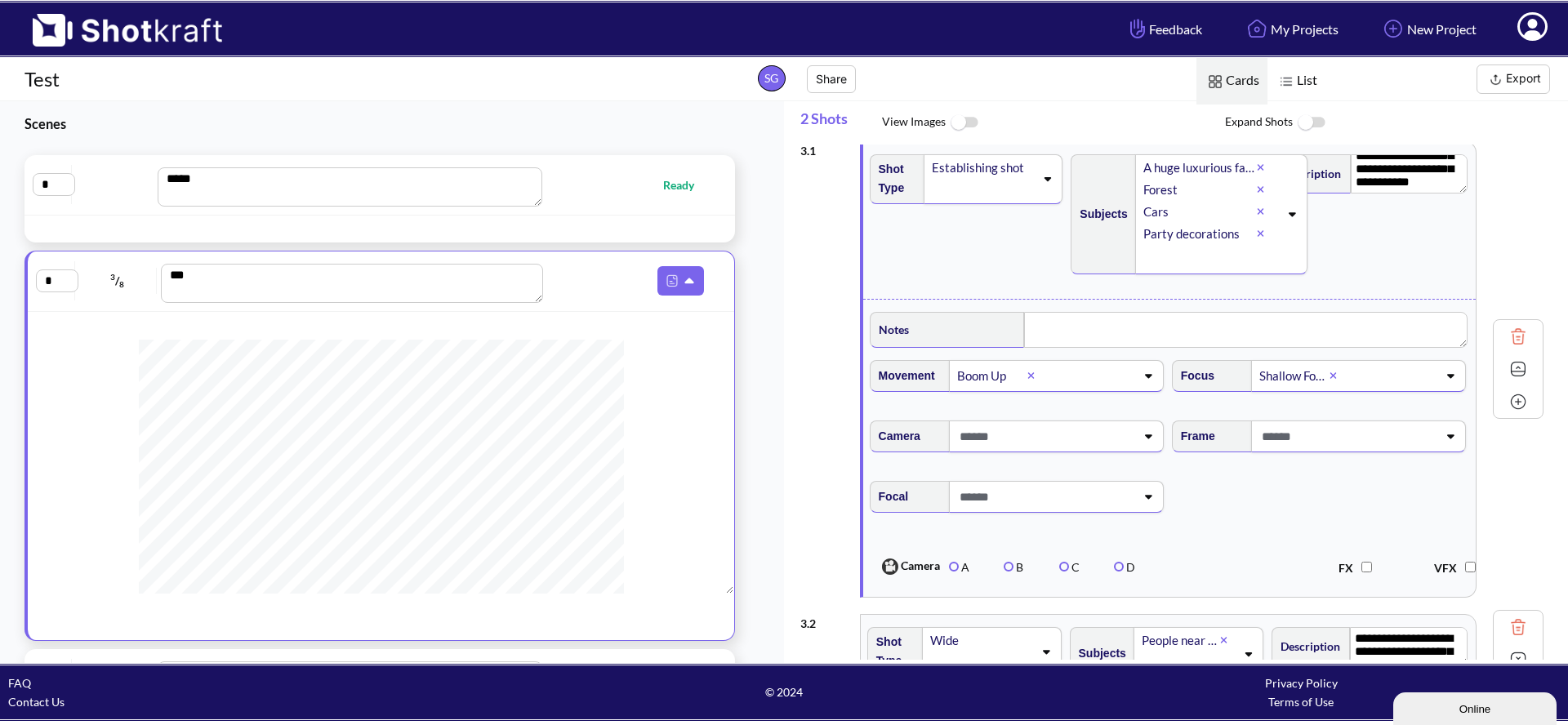
click at [1322, 443] on span at bounding box center [1347, 436] width 180 height 27
click at [1016, 272] on div "Shot Type Establishing shot" at bounding box center [968, 220] width 201 height 148
click at [1336, 435] on span at bounding box center [1347, 436] width 180 height 27
click at [997, 260] on div "Shot Type Establishing shot" at bounding box center [968, 220] width 201 height 148
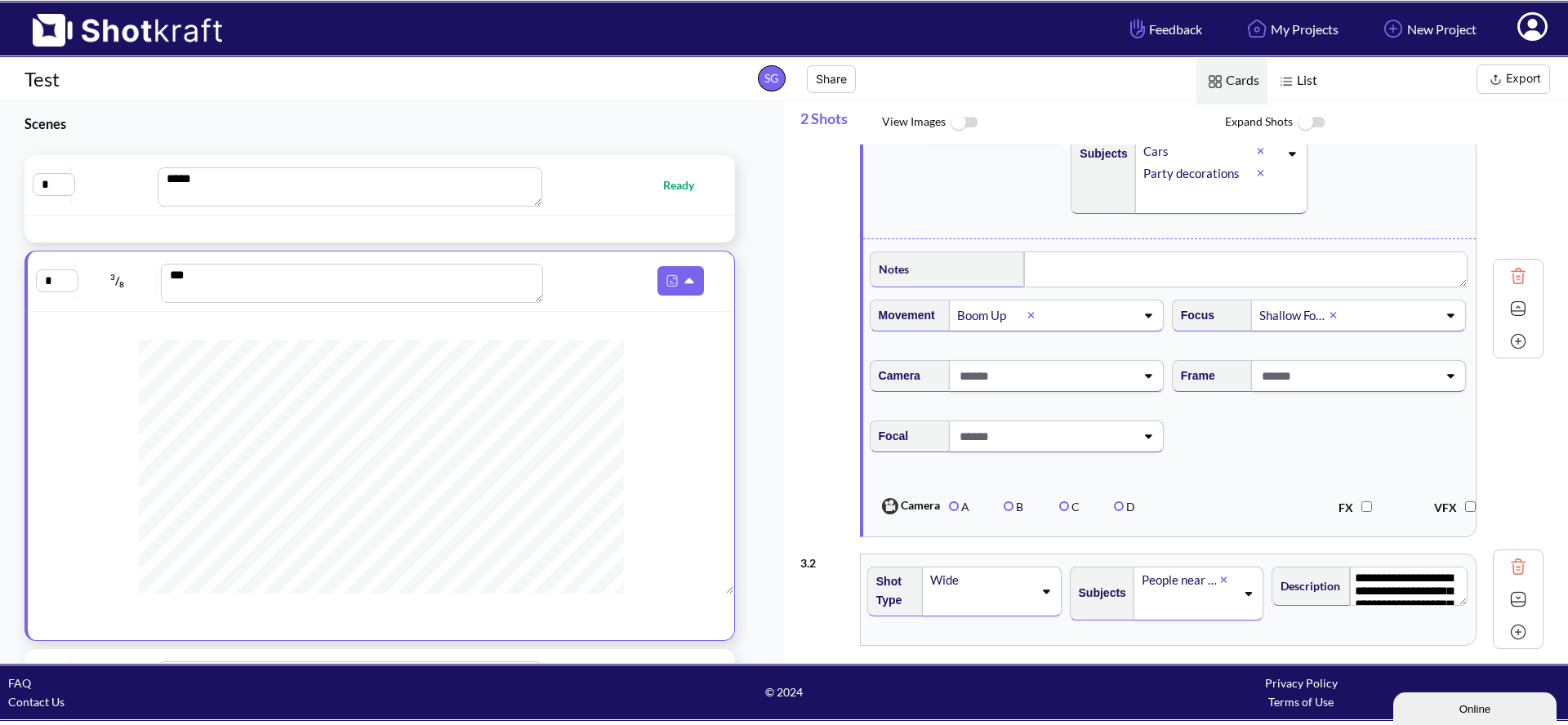
scroll to position [77, 0]
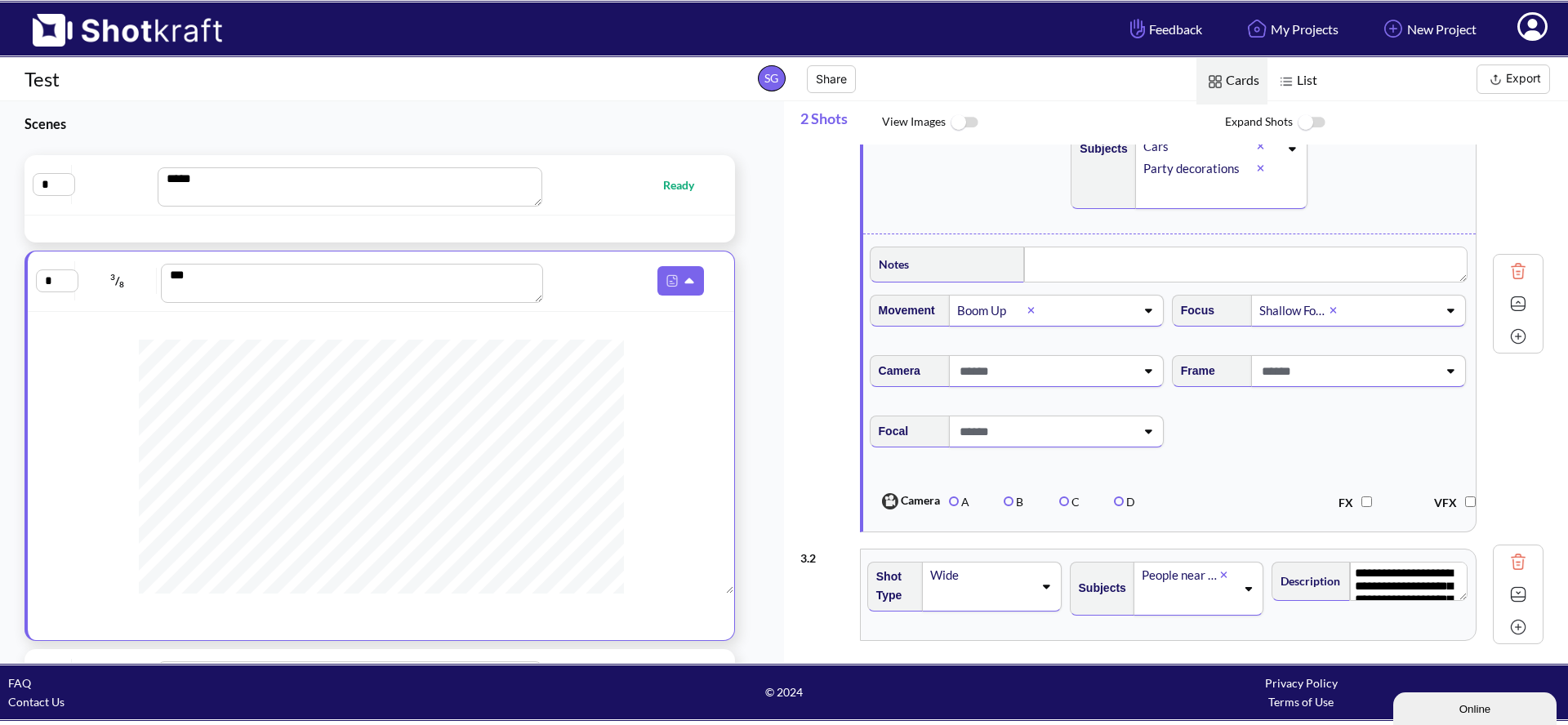
click at [1071, 431] on span at bounding box center [1044, 431] width 180 height 27
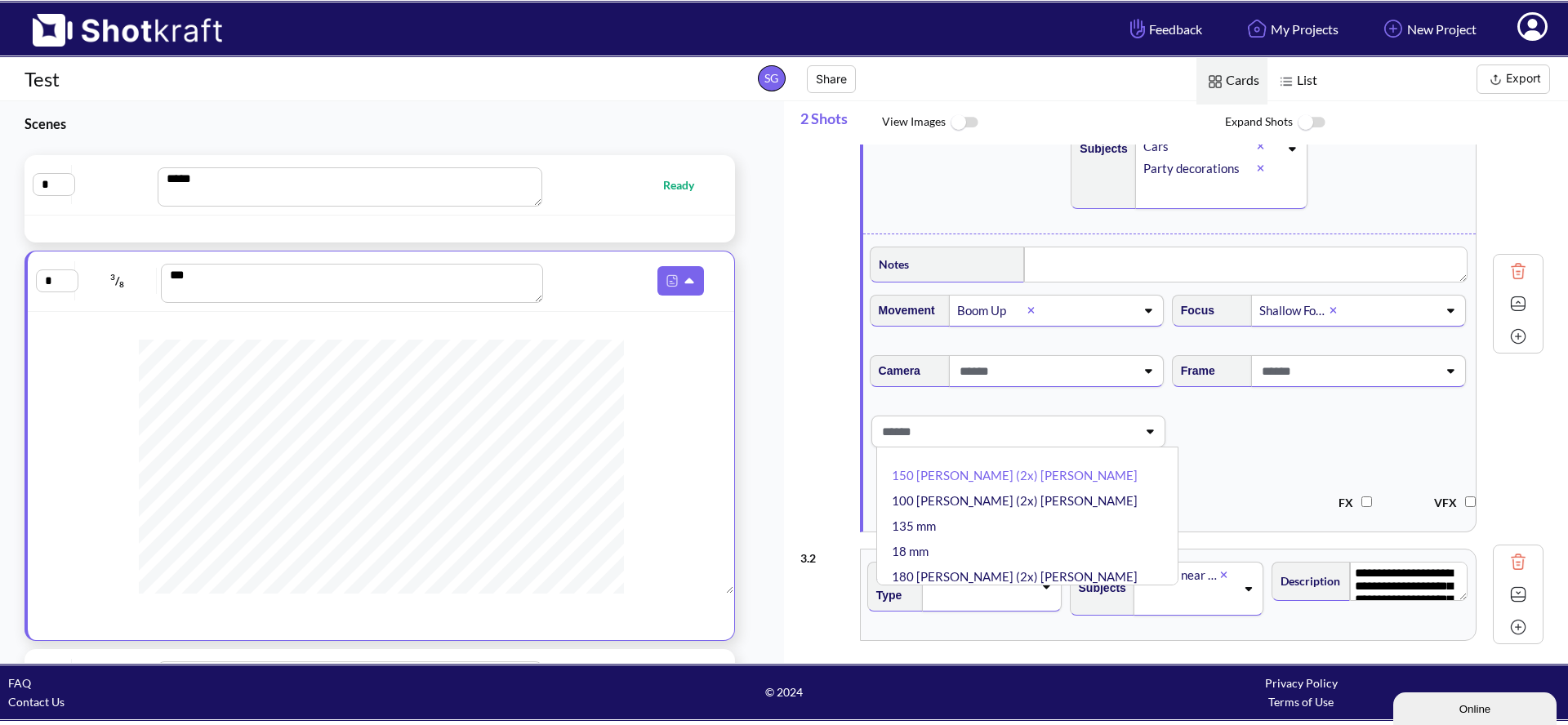
click at [973, 195] on div "Shot Type Establishing shot" at bounding box center [968, 154] width 201 height 148
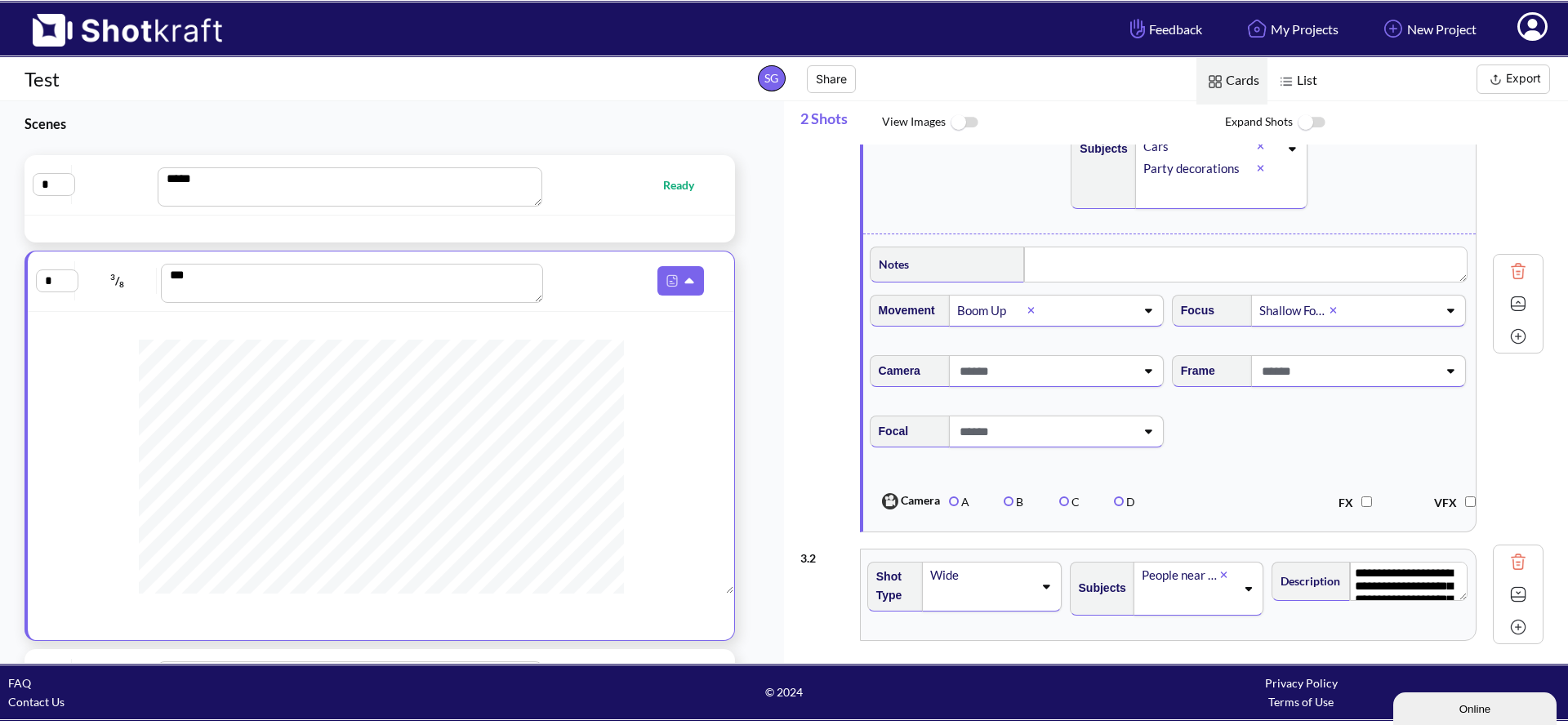
scroll to position [135, 0]
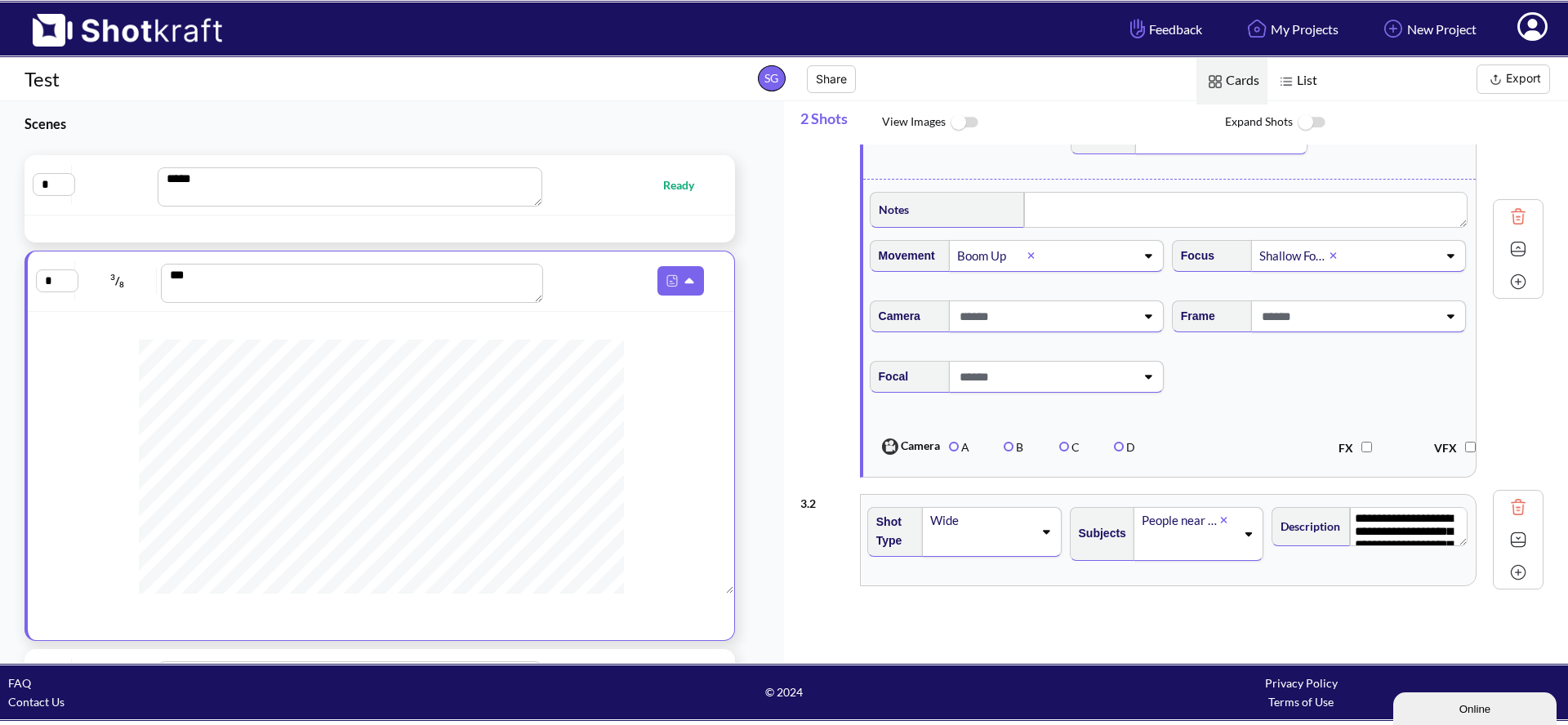
click at [992, 544] on span at bounding box center [980, 542] width 104 height 23
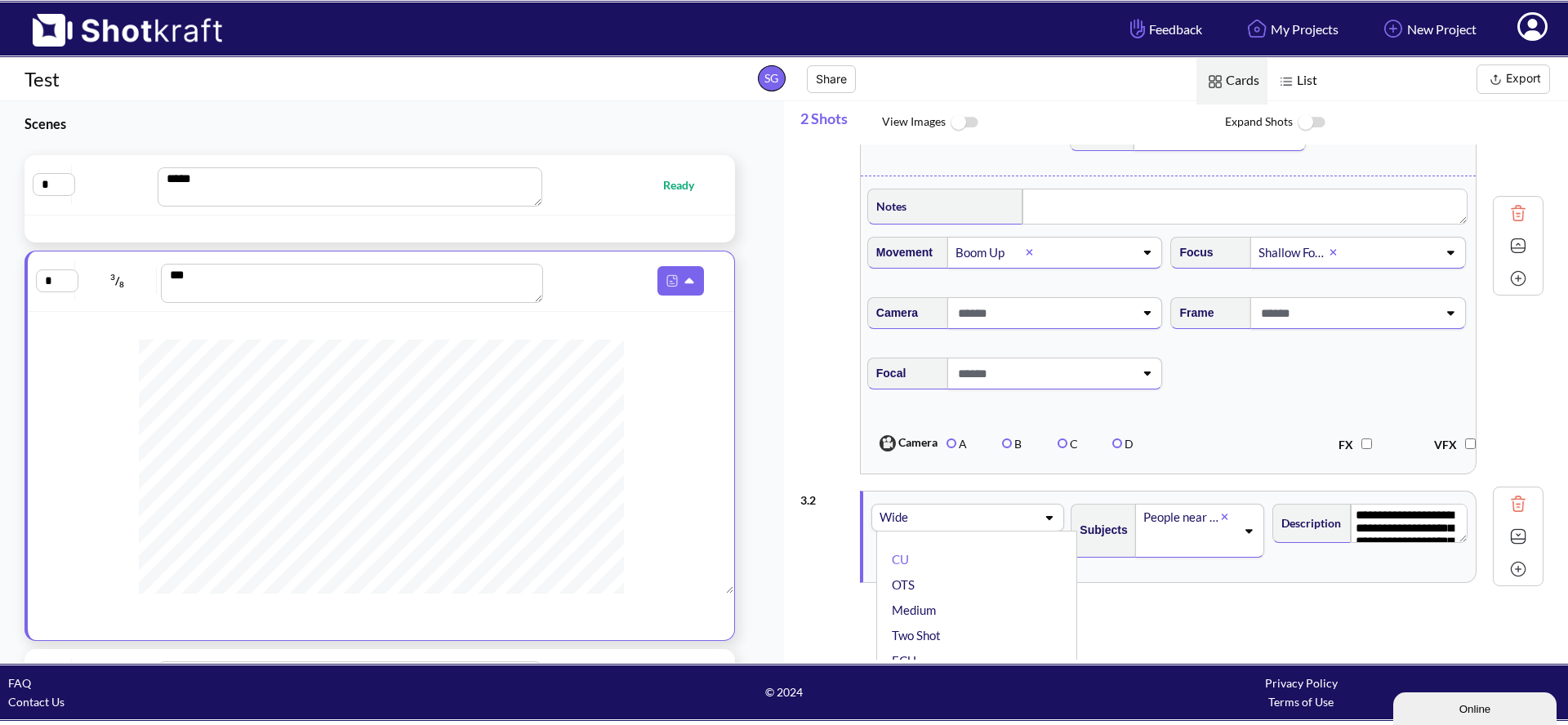
click at [1184, 617] on div "**********" at bounding box center [1184, 402] width 767 height 515
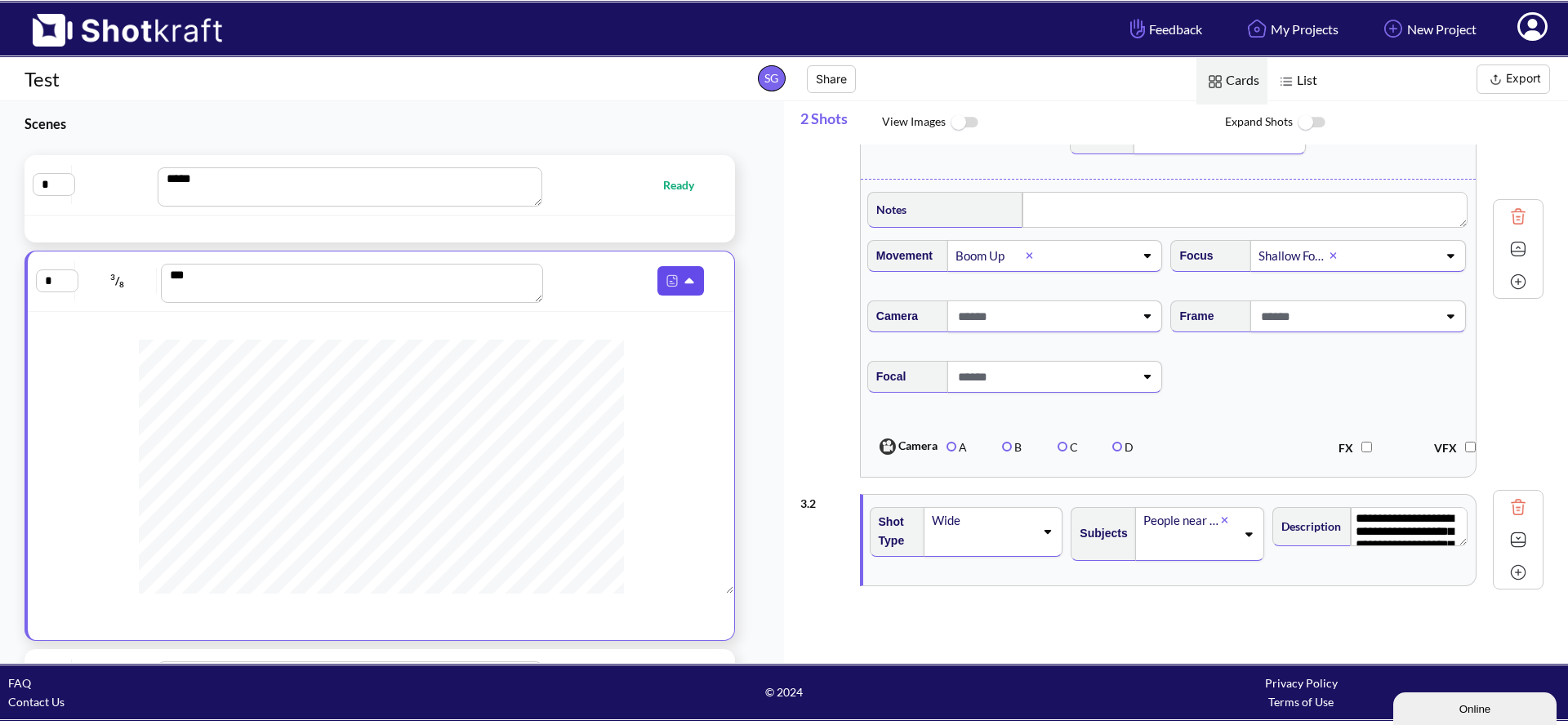
click at [694, 281] on icon at bounding box center [691, 281] width 17 height 15
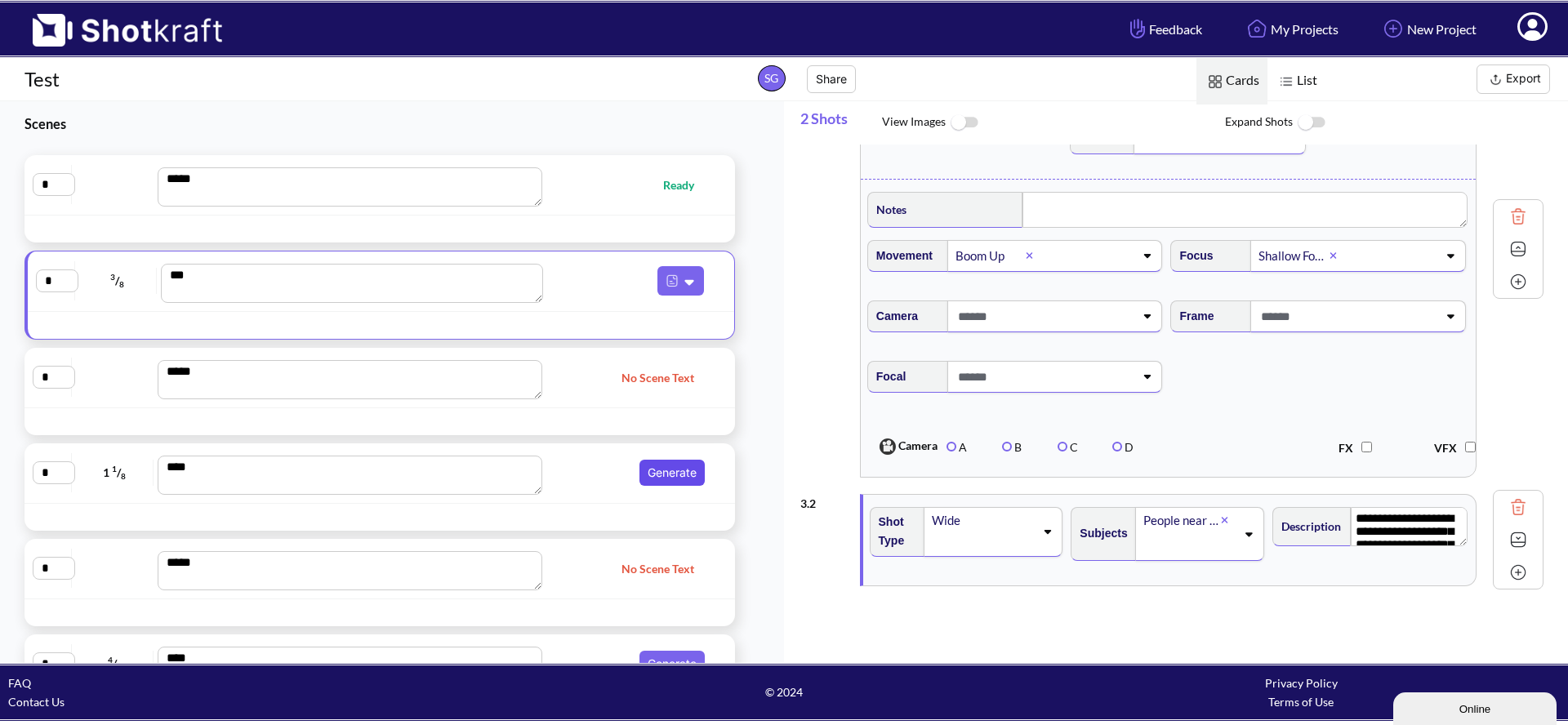
click at [682, 471] on button "Generate" at bounding box center [672, 473] width 65 height 27
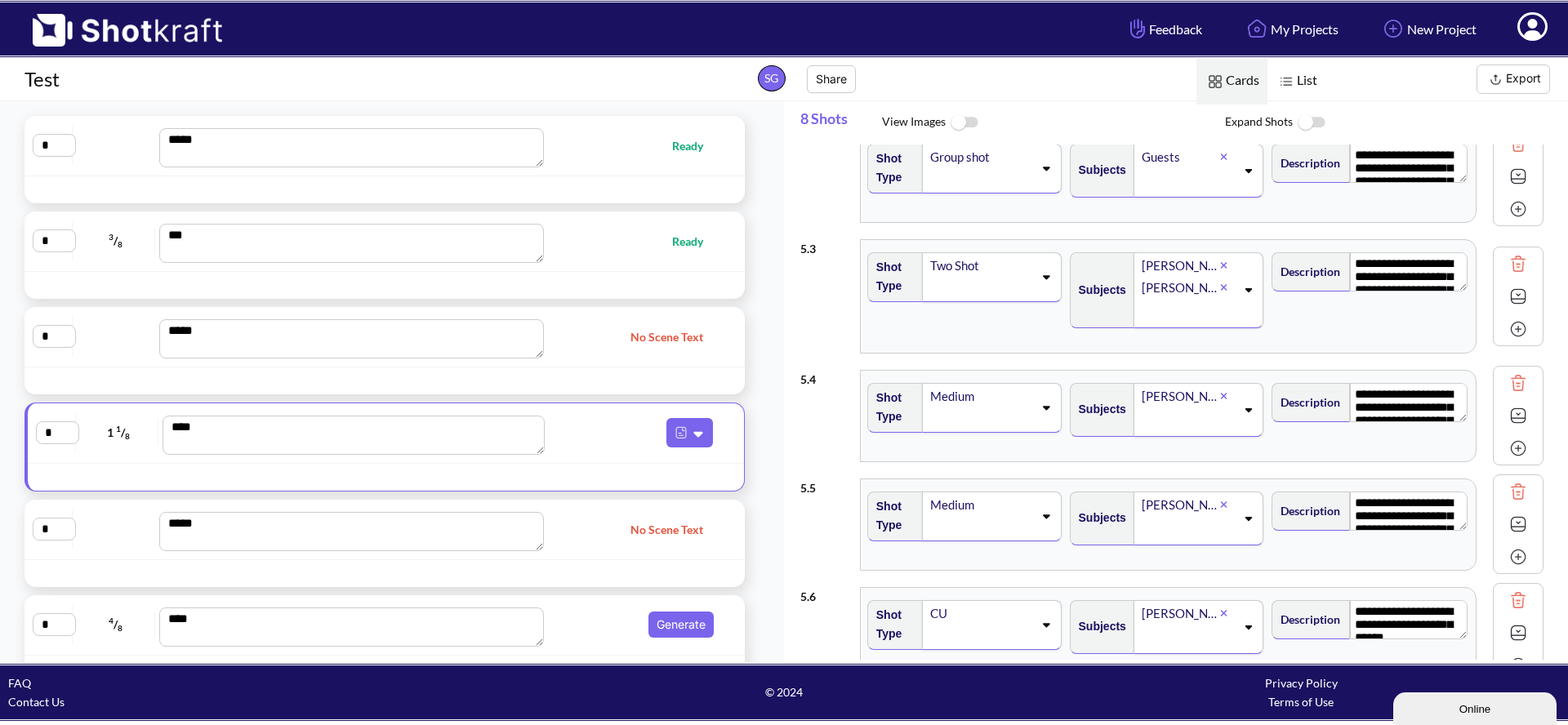
scroll to position [52, 0]
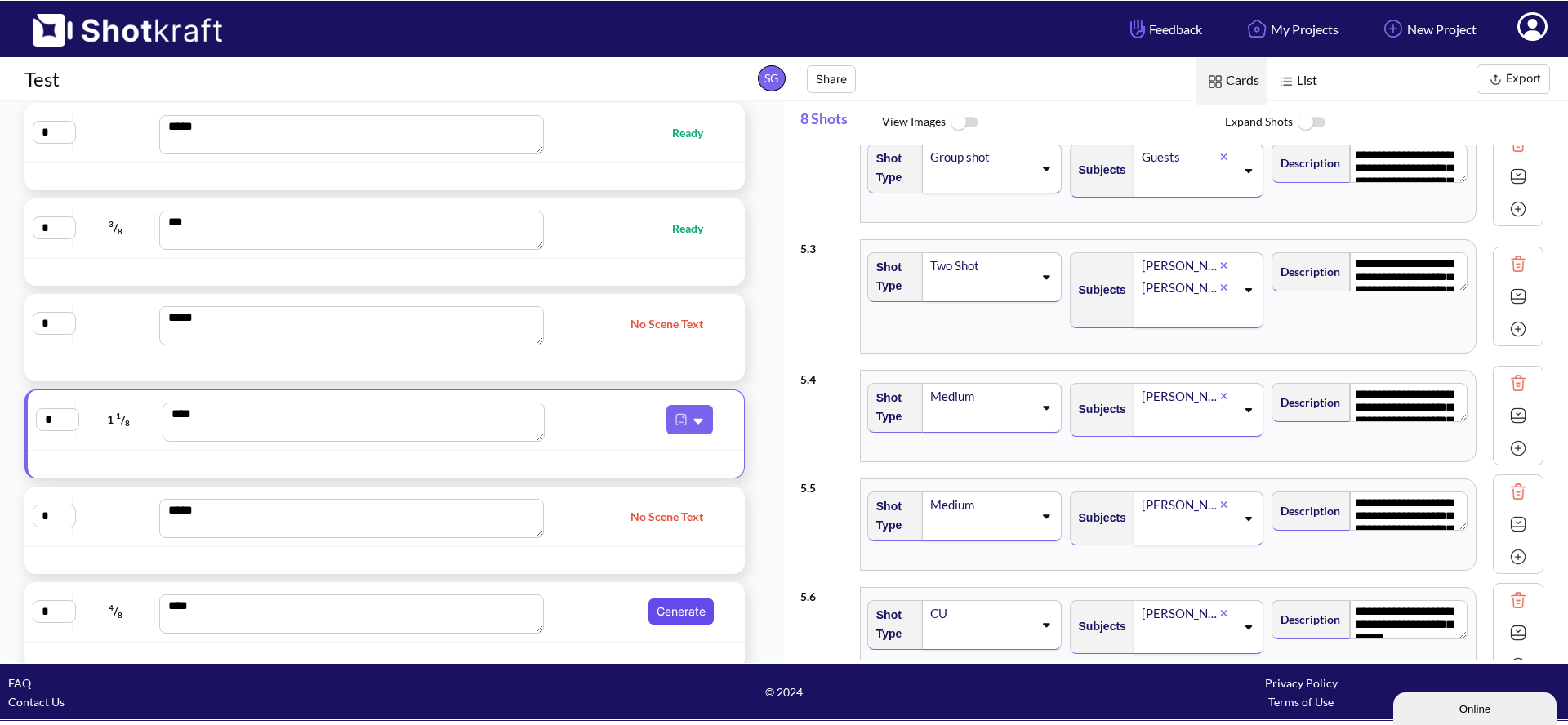
click at [665, 618] on button "Generate" at bounding box center [681, 611] width 65 height 27
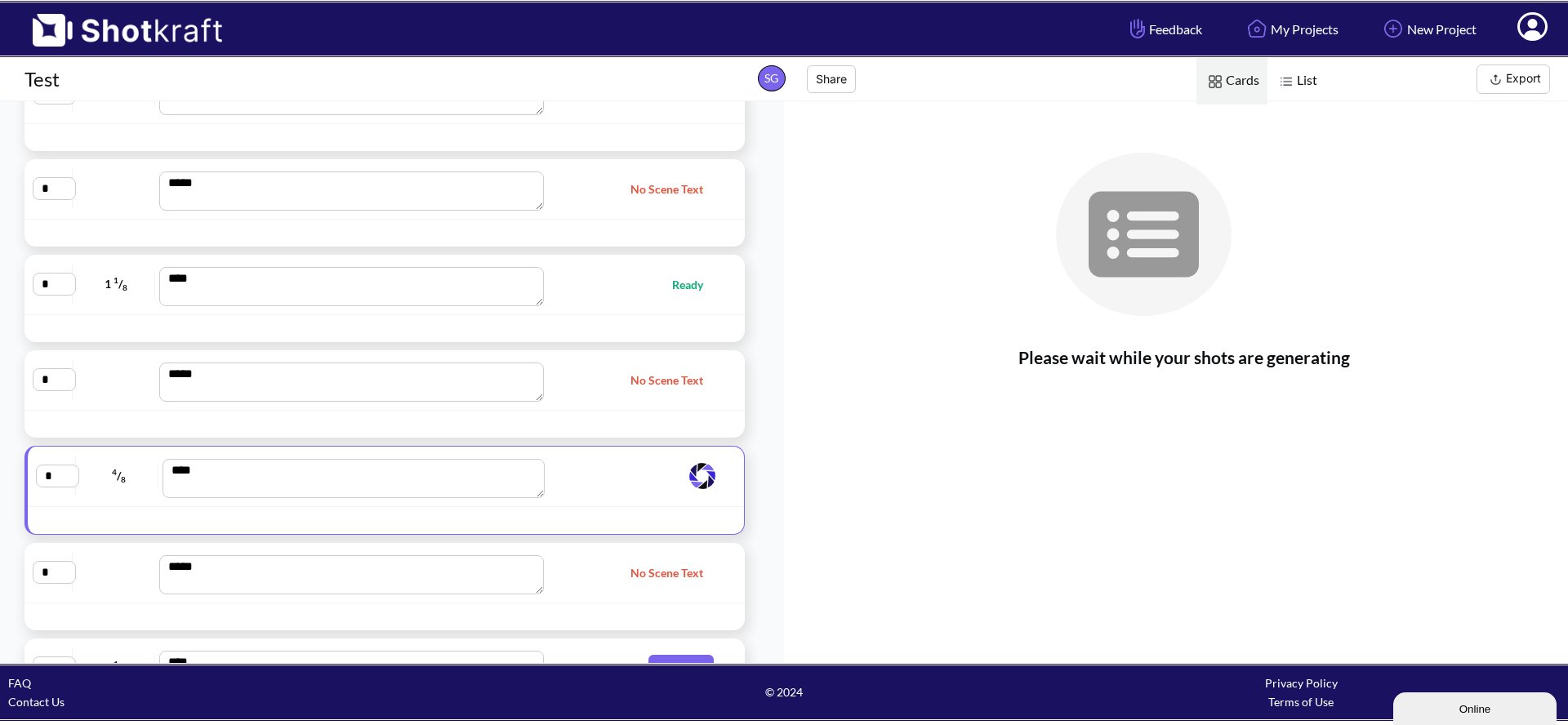
scroll to position [258, 0]
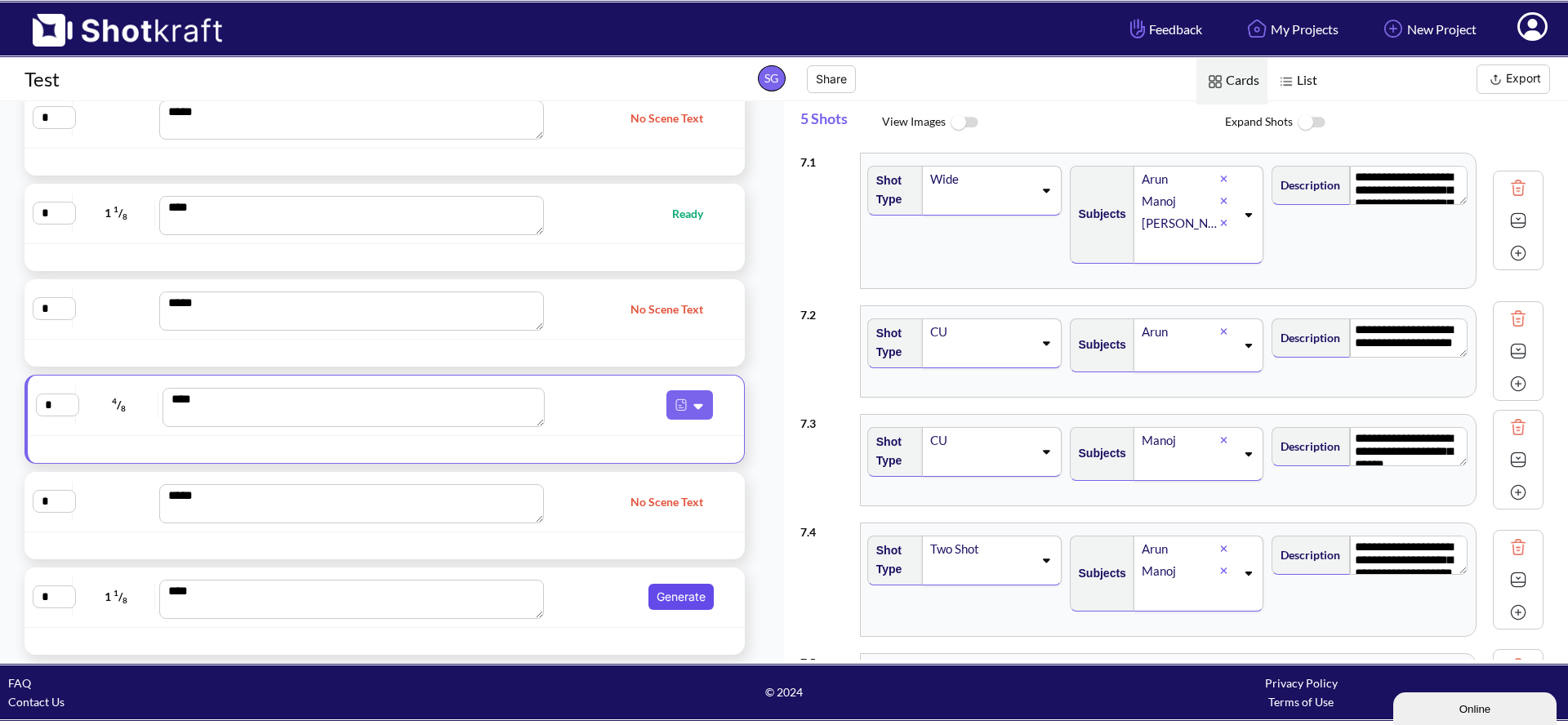
click at [682, 597] on button "Generate" at bounding box center [681, 596] width 65 height 27
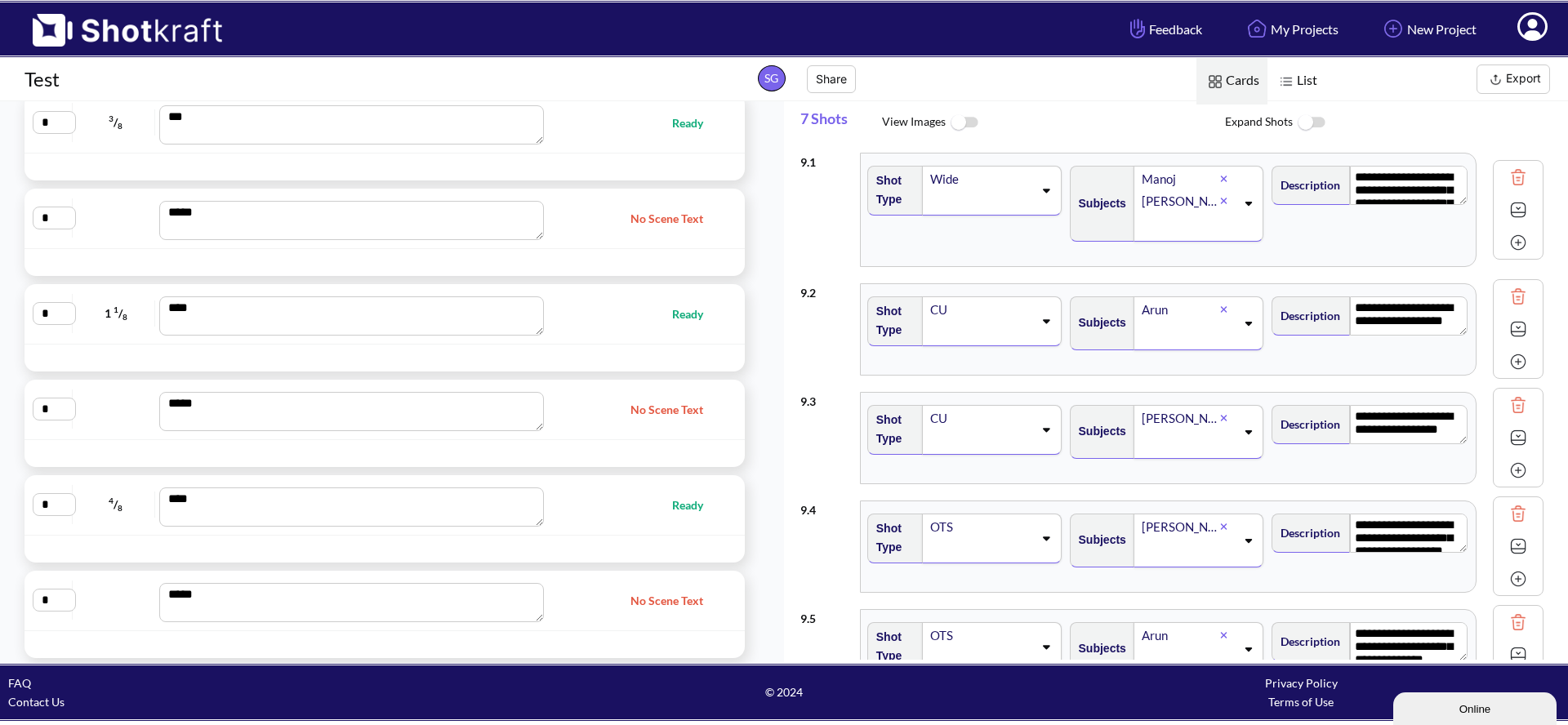
scroll to position [0, 0]
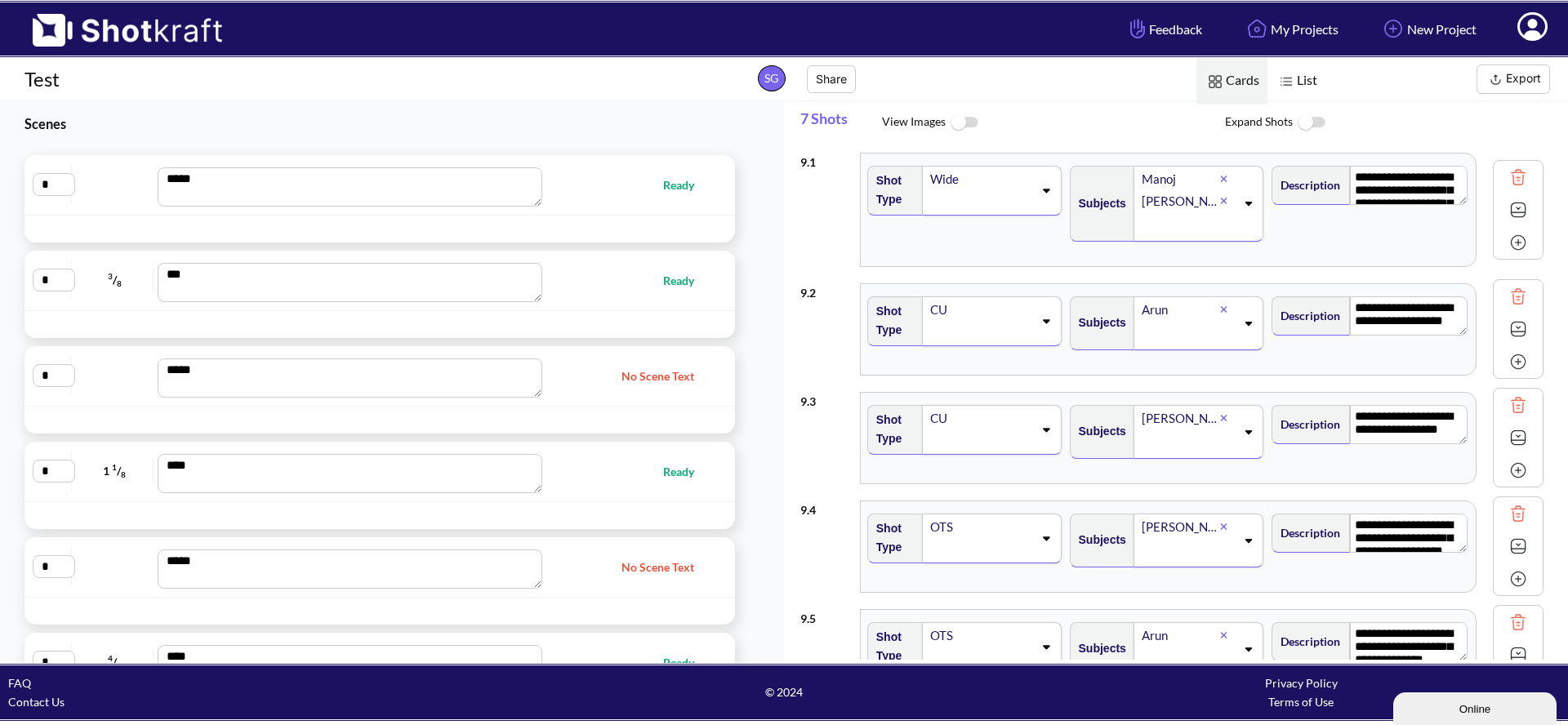
click at [1506, 77] on button "Export" at bounding box center [1513, 80] width 74 height 29
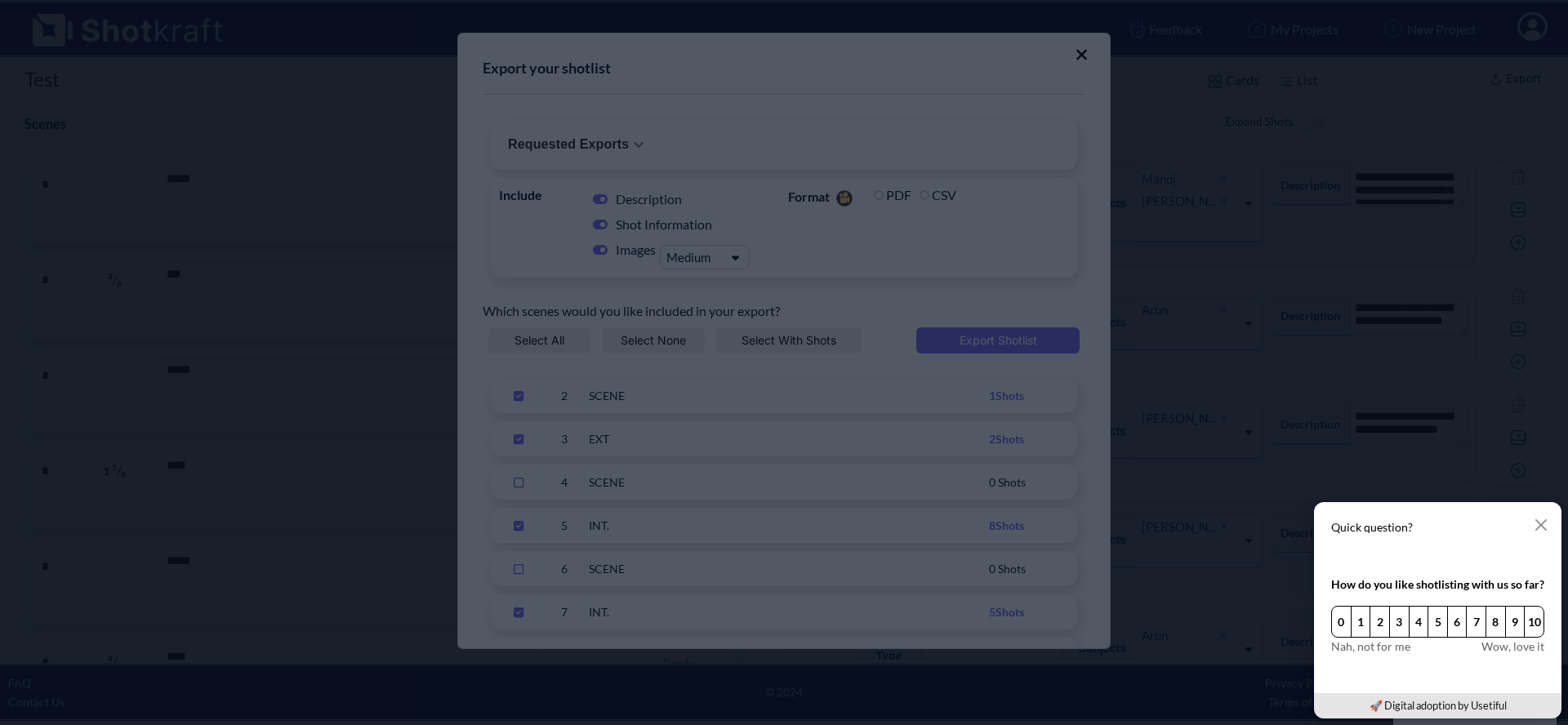
click at [1308, 496] on div "Quick question? How do you like shotlisting with us so far? 0 1 2 3 4 5 6 7 8 9…" at bounding box center [1437, 611] width 260 height 230
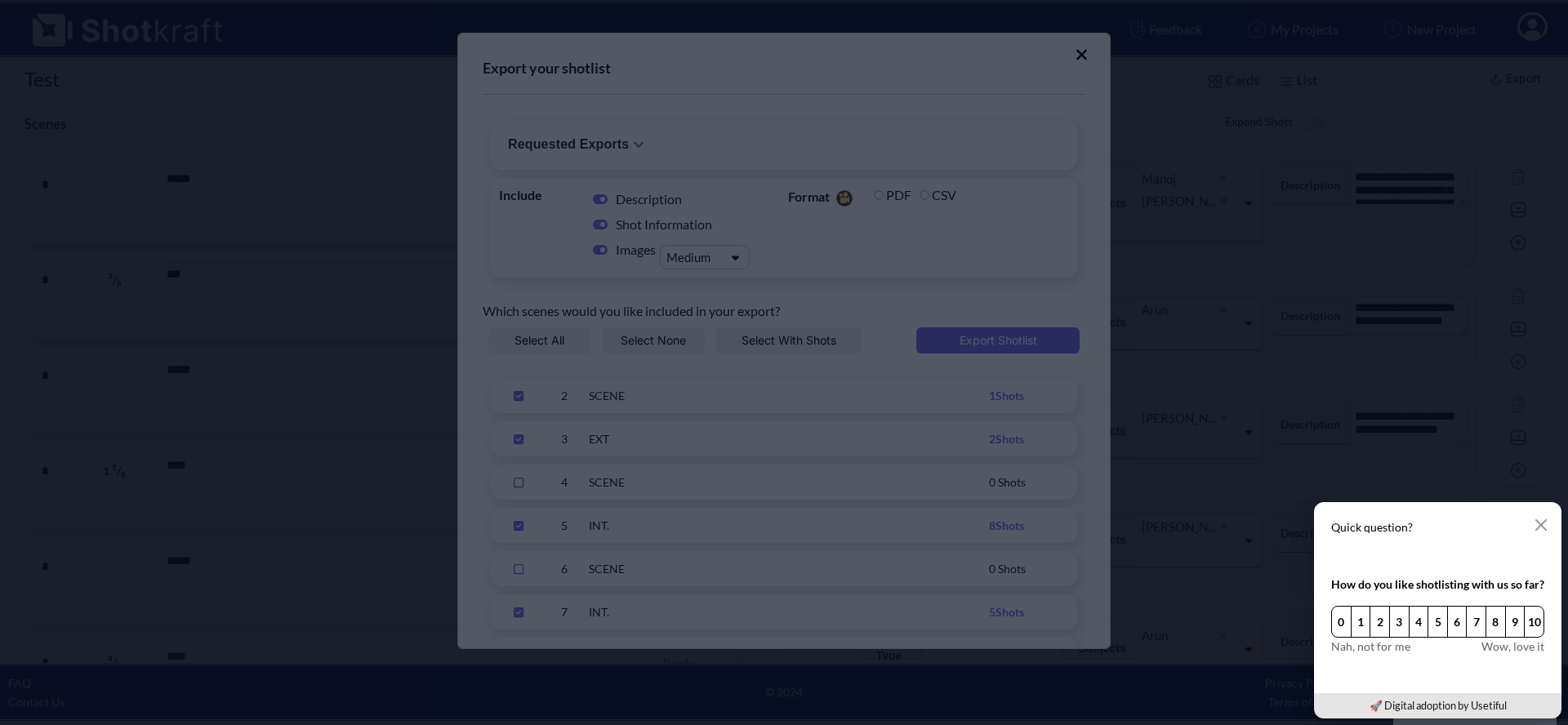
click at [1308, 496] on div "Quick question? How do you like shotlisting with us so far? 0 1 2 3 4 5 6 7 8 9…" at bounding box center [1437, 611] width 260 height 230
drag, startPoint x: 618, startPoint y: 145, endPoint x: 758, endPoint y: 90, distance: 150.4
click at [1308, 496] on div "Quick question? How do you like shotlisting with us so far? 0 1 2 3 4 5 6 7 8 9…" at bounding box center [1437, 611] width 260 height 230
drag, startPoint x: 1017, startPoint y: 74, endPoint x: 1042, endPoint y: 65, distance: 26.6
click at [1308, 496] on div "Quick question? How do you like shotlisting with us so far? 0 1 2 3 4 5 6 7 8 9…" at bounding box center [1437, 611] width 260 height 230
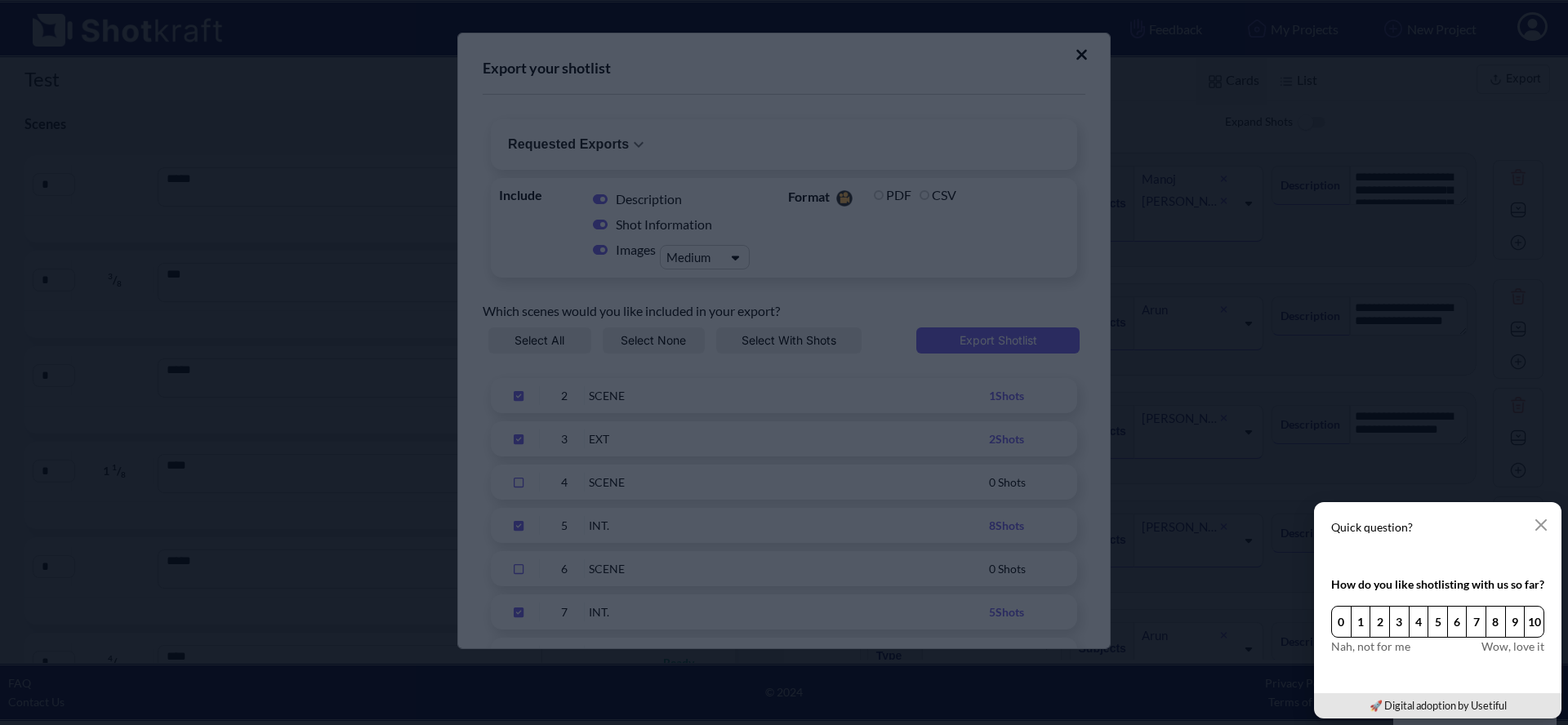
click at [1308, 496] on div "Quick question? How do you like shotlisting with us so far? 0 1 2 3 4 5 6 7 8 9…" at bounding box center [1437, 611] width 260 height 230
click at [1536, 626] on button "10" at bounding box center [1534, 622] width 21 height 31
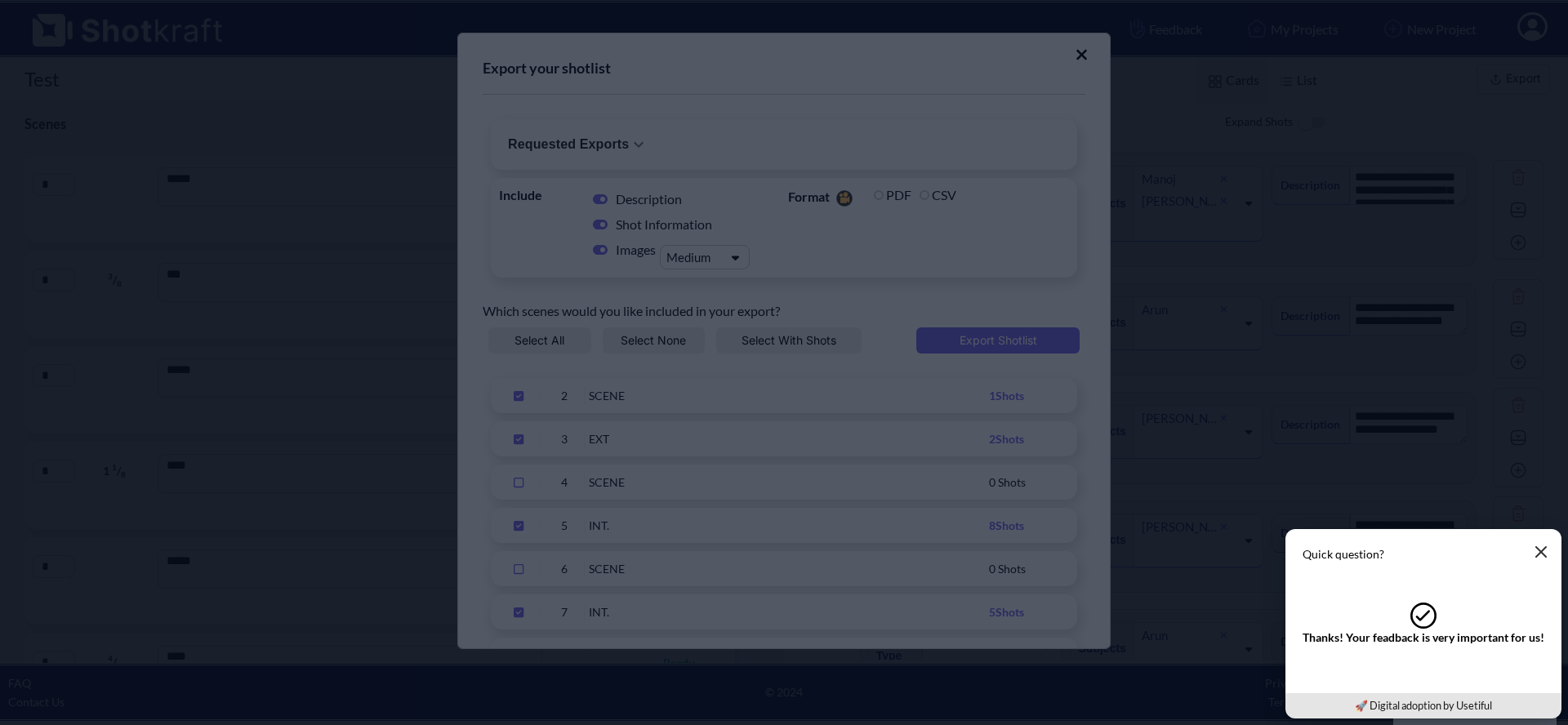
click at [1546, 554] on icon "button" at bounding box center [1540, 551] width 13 height 13
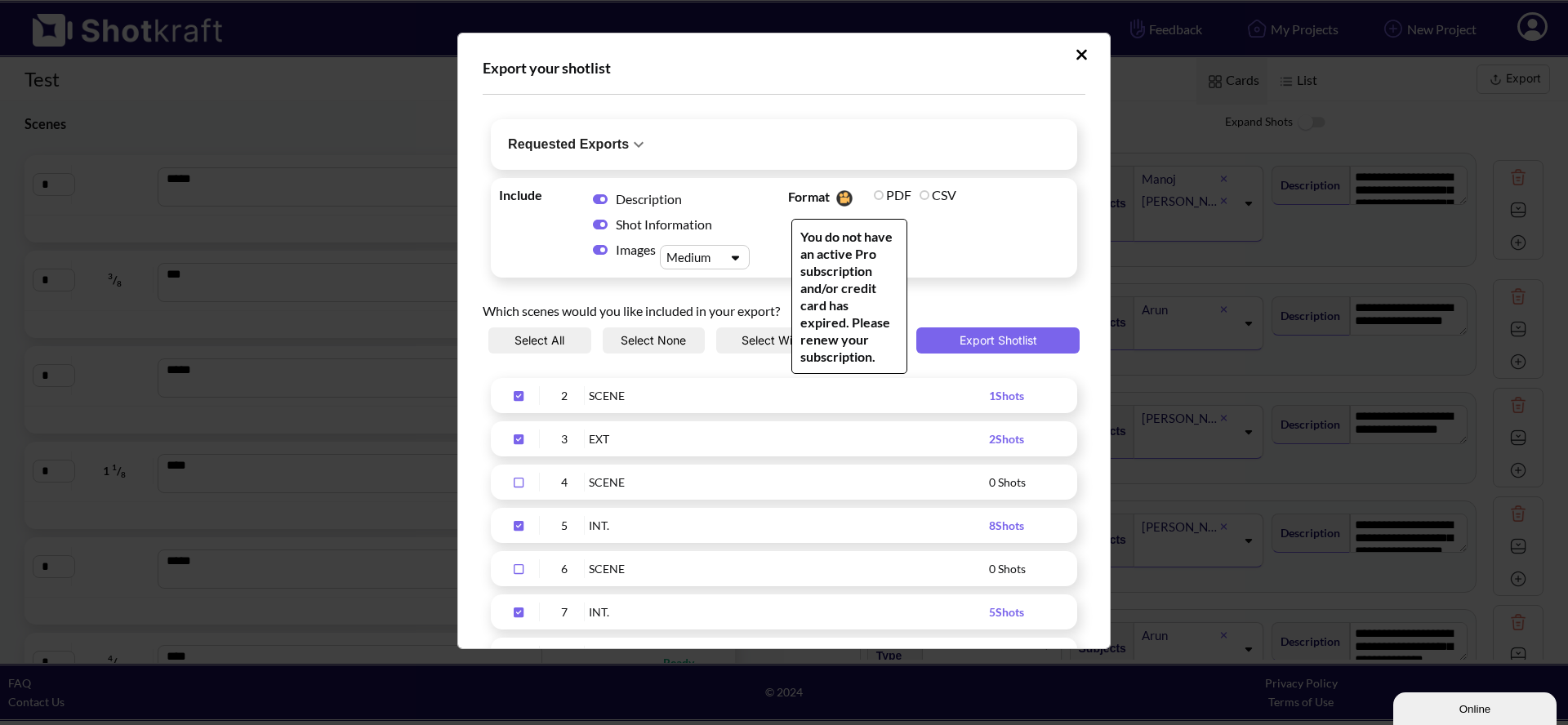
click at [873, 194] on label "PDF" at bounding box center [892, 195] width 37 height 16
click at [920, 195] on label "CSV" at bounding box center [937, 195] width 36 height 16
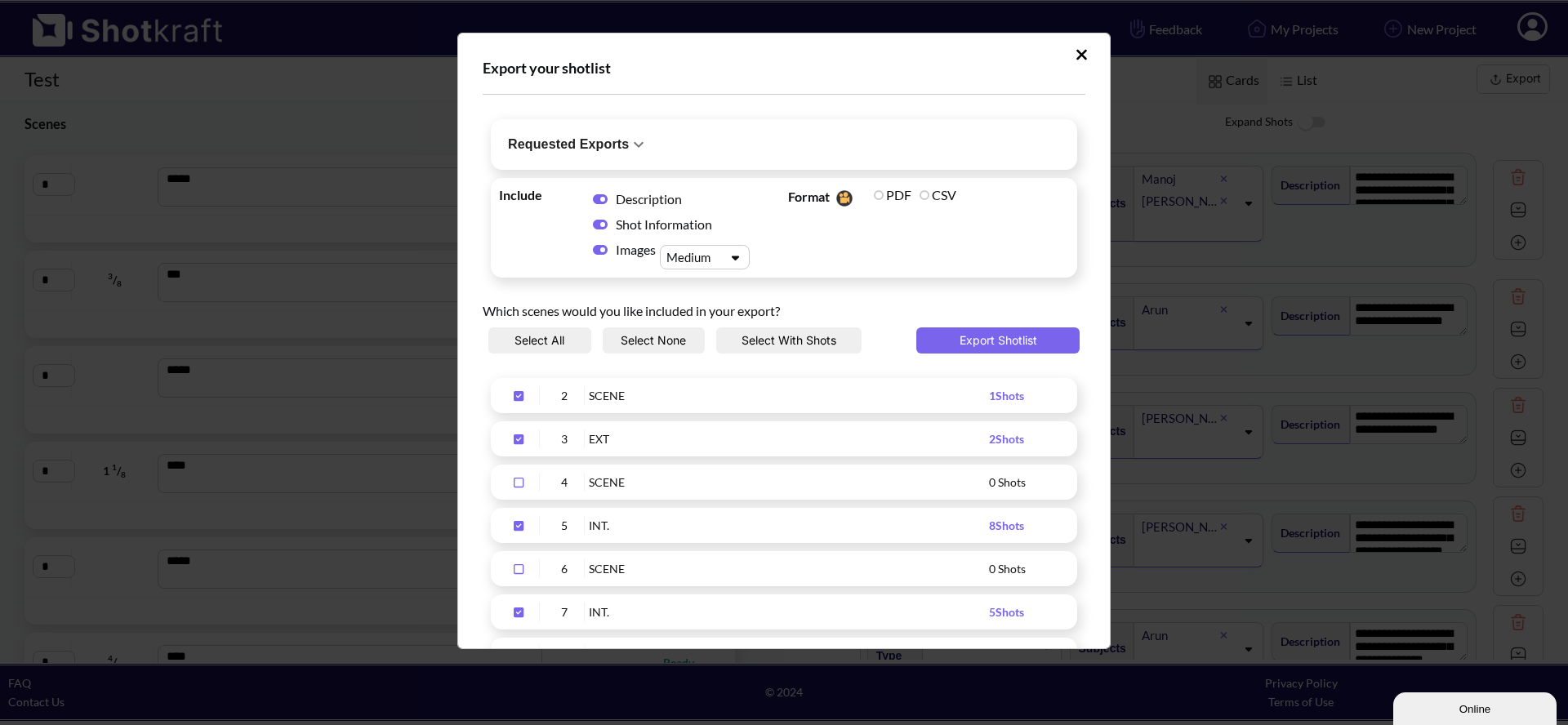
click at [724, 253] on icon "Upload Script" at bounding box center [735, 257] width 24 height 12
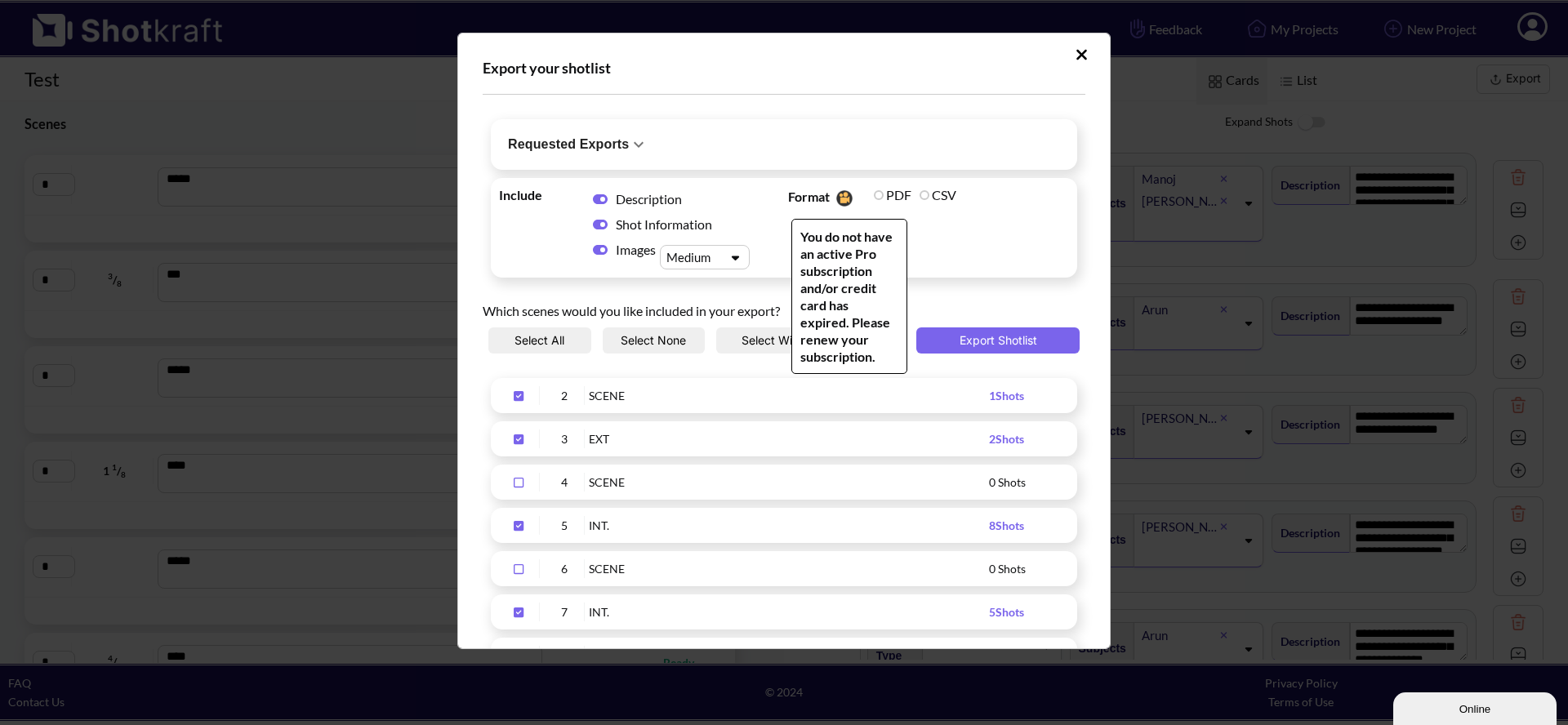
click at [894, 254] on span "You do not have an active Pro subscription and/or credit card has expired. Plea…" at bounding box center [849, 297] width 116 height 155
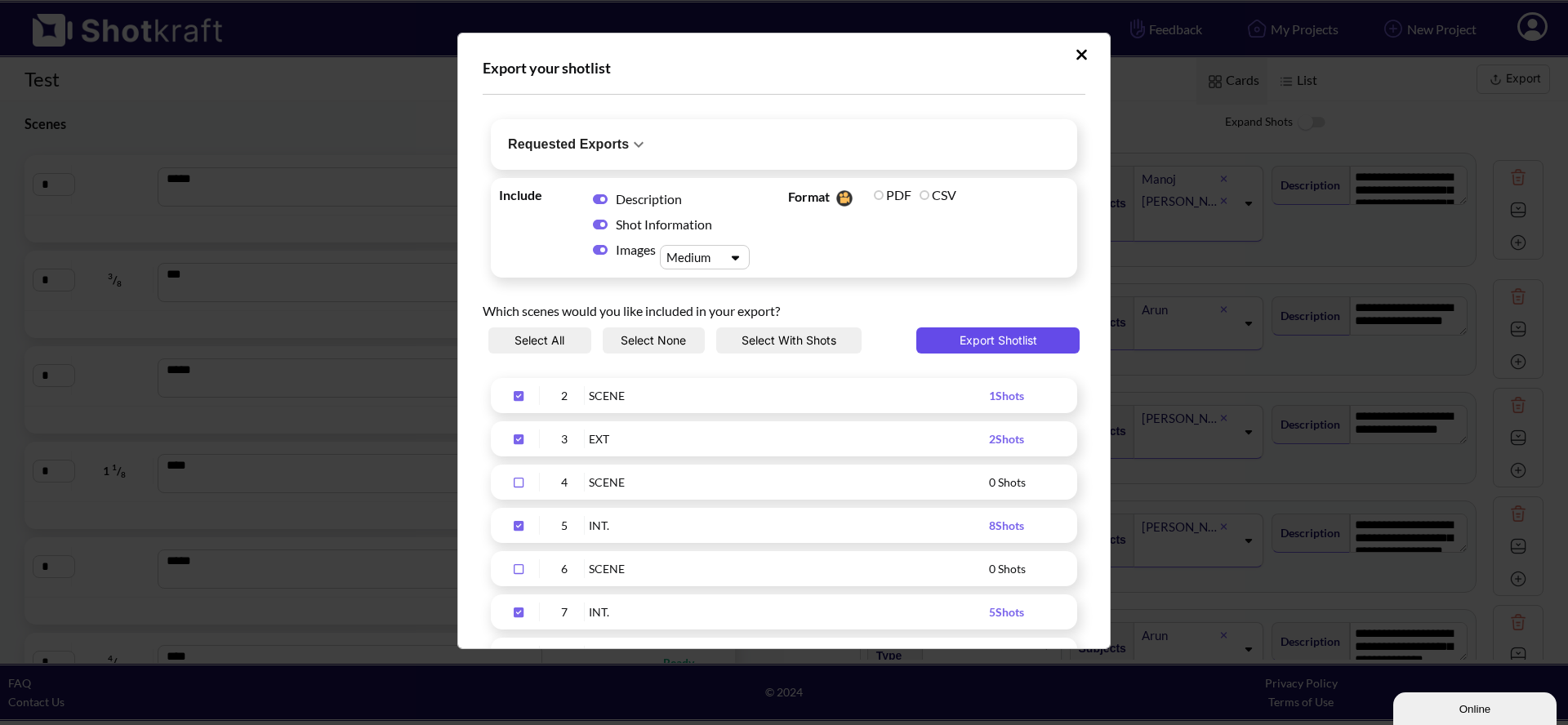
click at [989, 346] on button "Export Shotlist" at bounding box center [998, 340] width 163 height 27
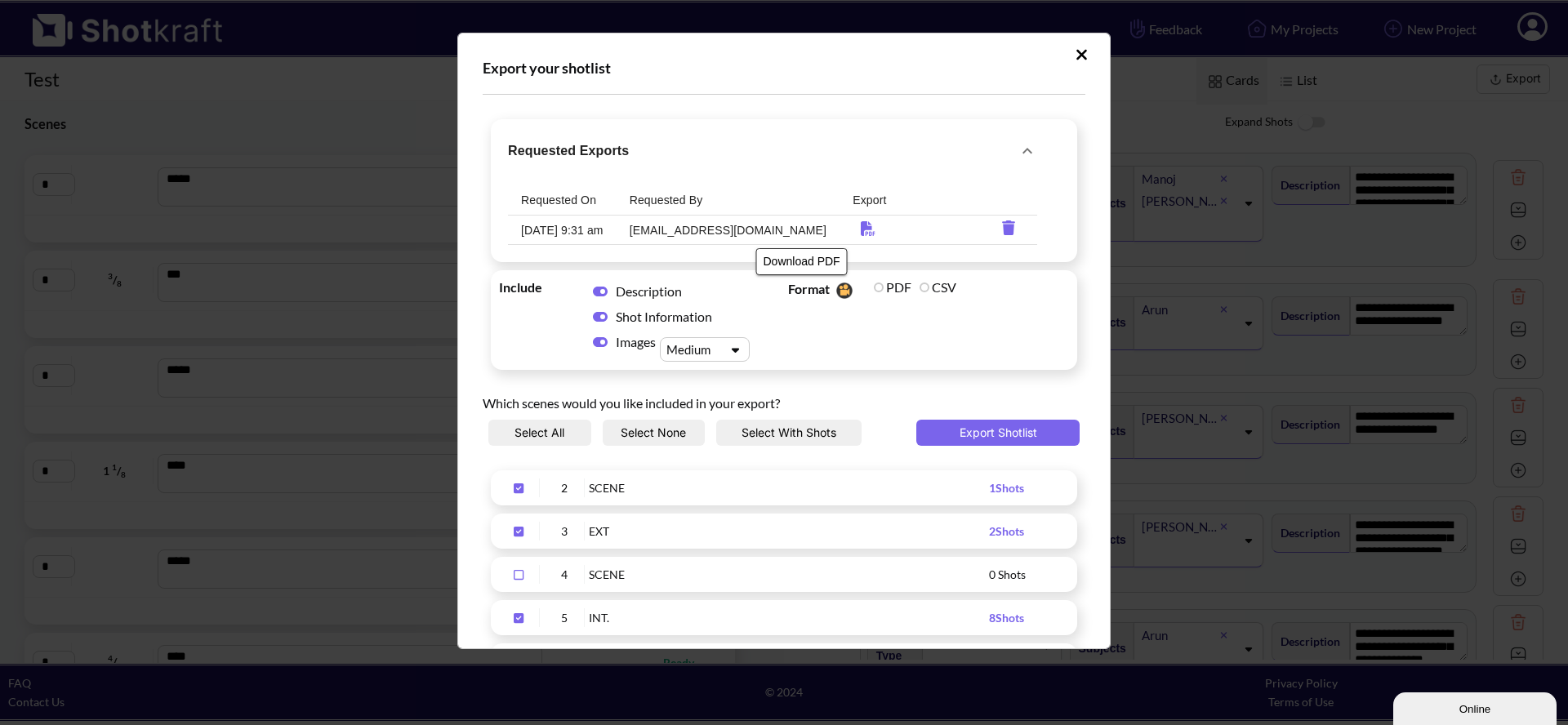
click at [861, 224] on icon "Download PDF" at bounding box center [868, 228] width 14 height 15
drag, startPoint x: 1071, startPoint y: 54, endPoint x: 1051, endPoint y: 48, distance: 20.9
click at [1076, 53] on icon "Upload Script" at bounding box center [1081, 54] width 11 height 11
